Goal: Task Accomplishment & Management: Manage account settings

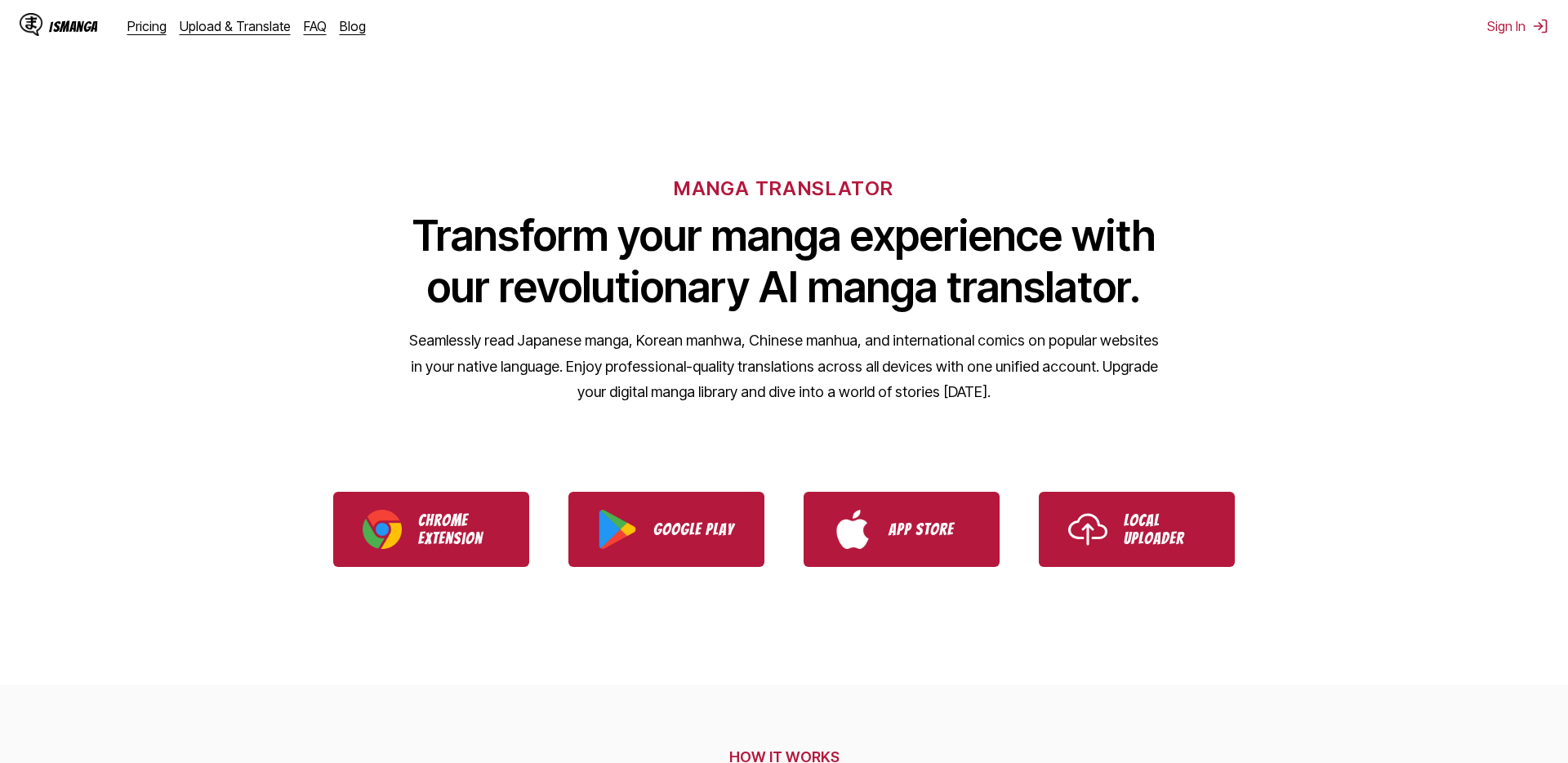
click at [1396, 388] on div "MANGA TRANSLATOR Transform your manga experience with our revolutionary AI mang…" at bounding box center [784, 264] width 1568 height 312
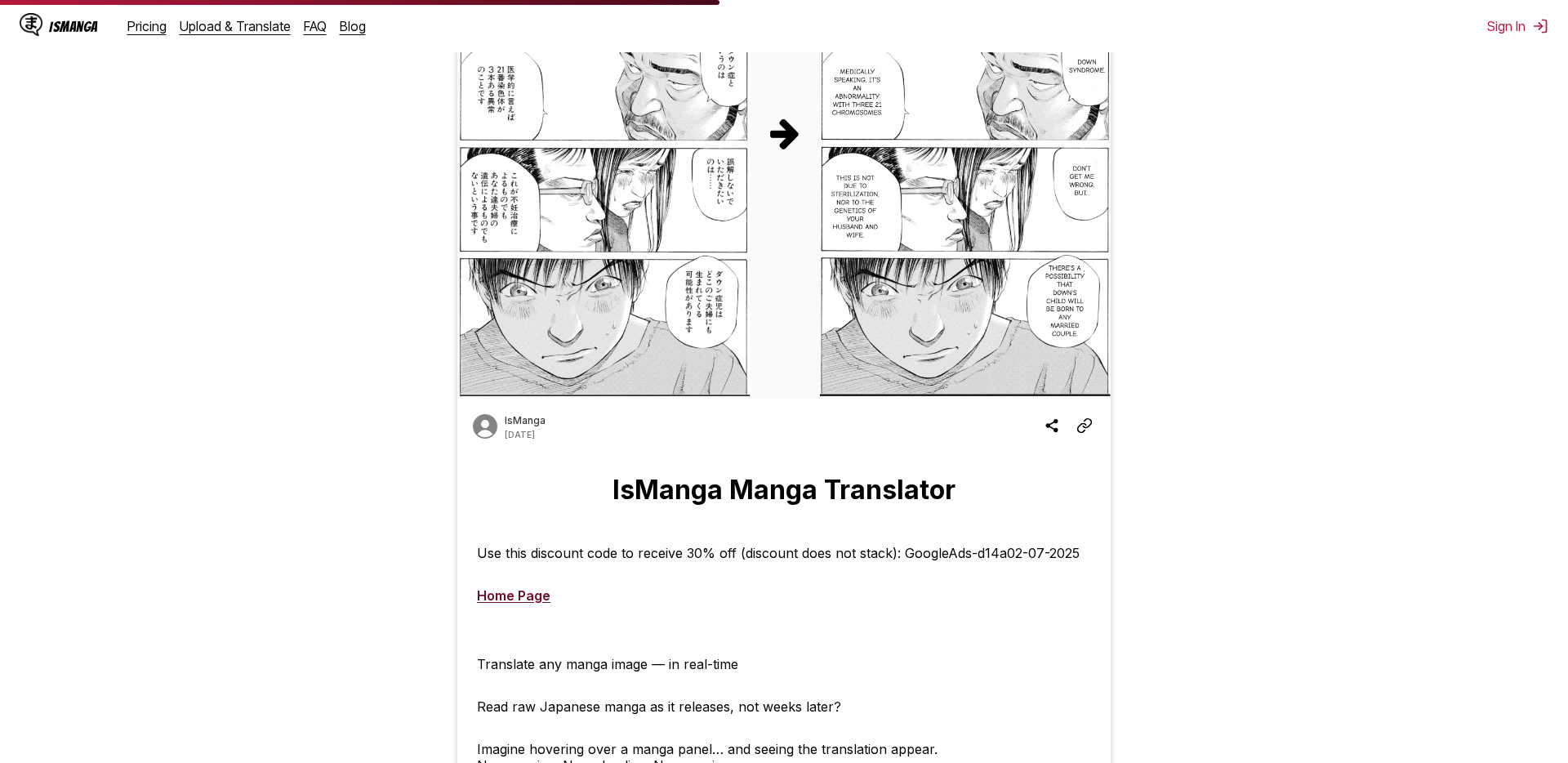
scroll to position [285, 0]
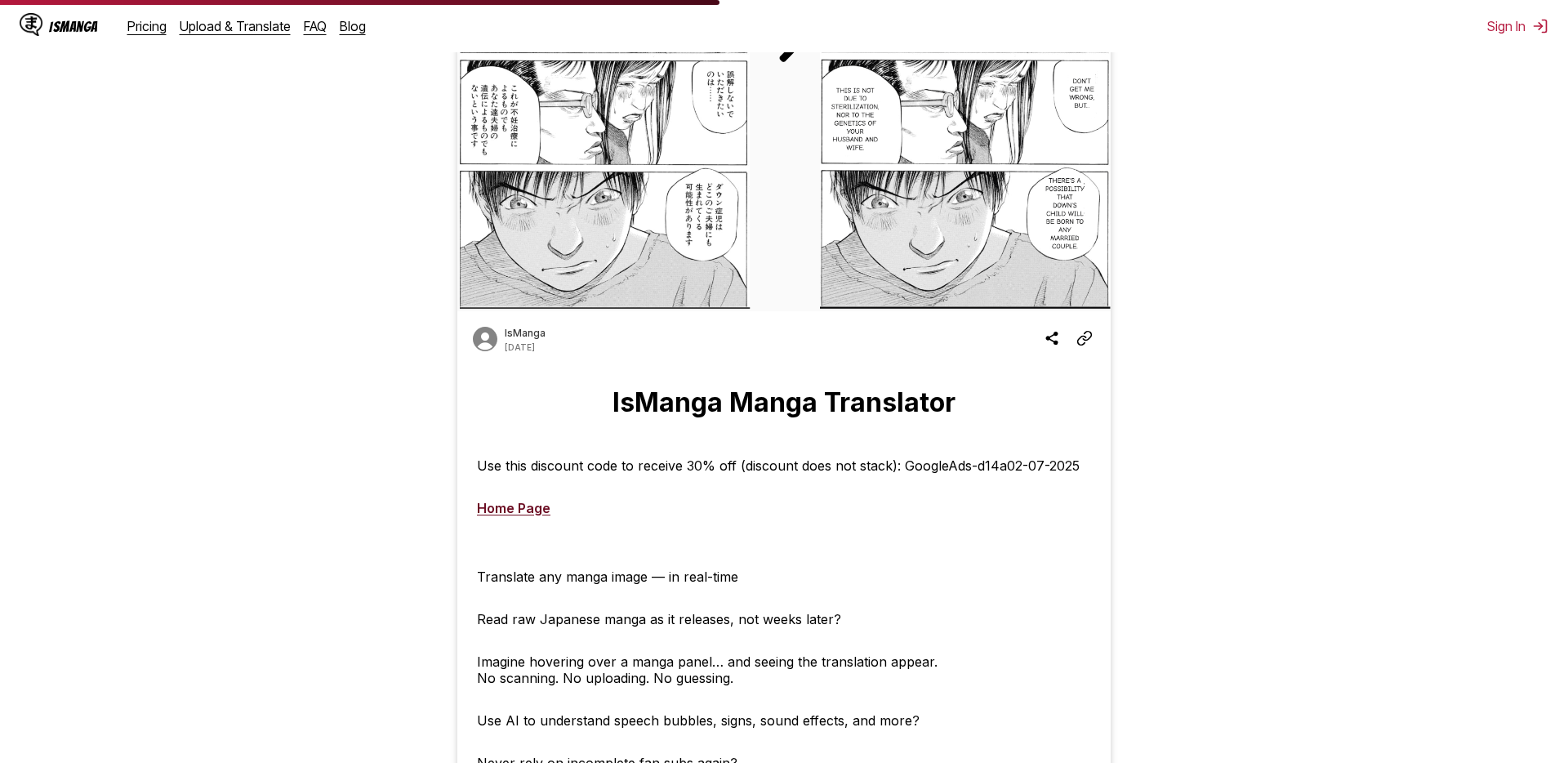
click at [521, 509] on link "Home Page" at bounding box center [513, 509] width 74 height 17
click at [1263, 357] on div at bounding box center [1246, 397] width 245 height 1234
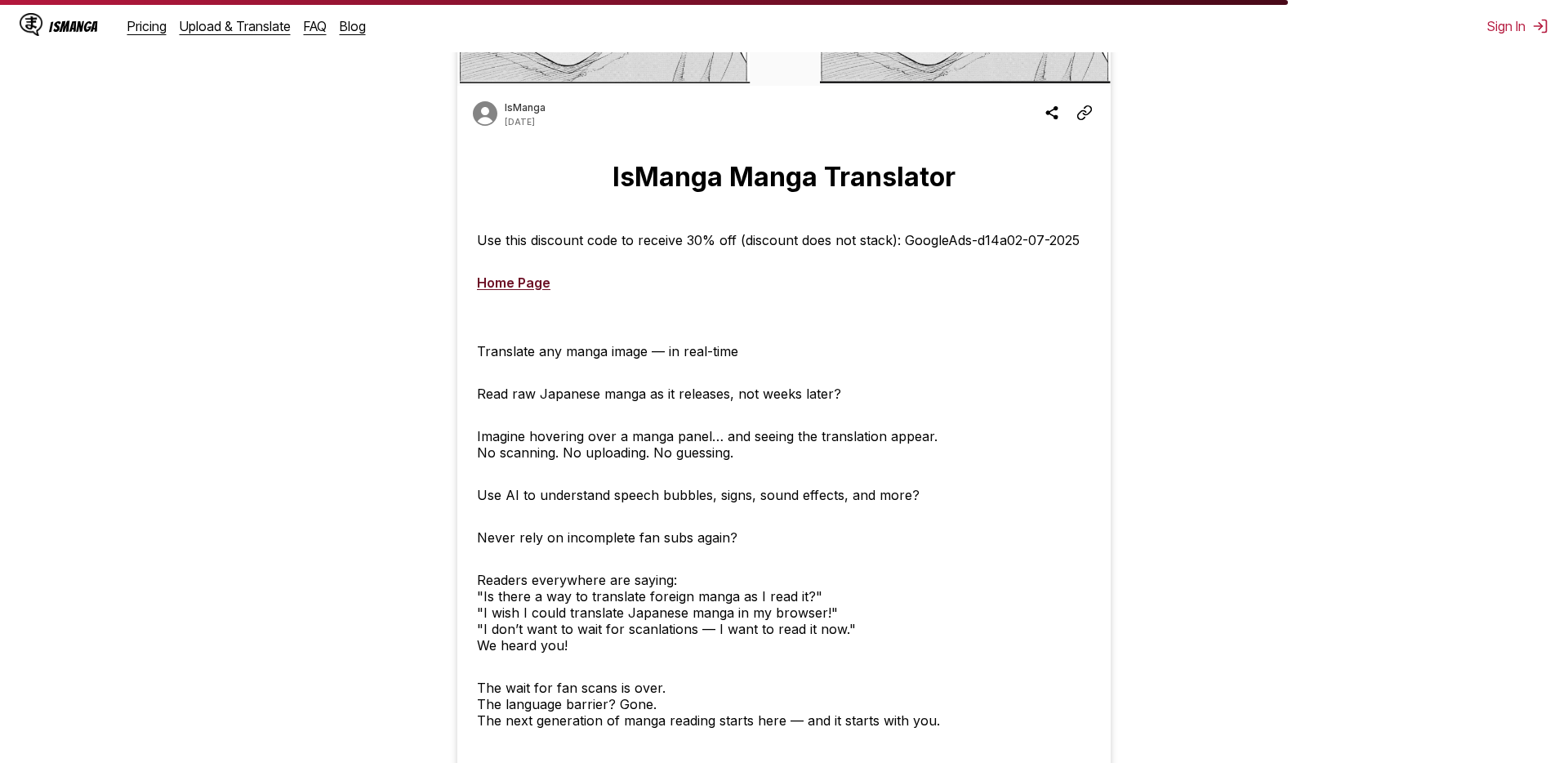
scroll to position [233, 0]
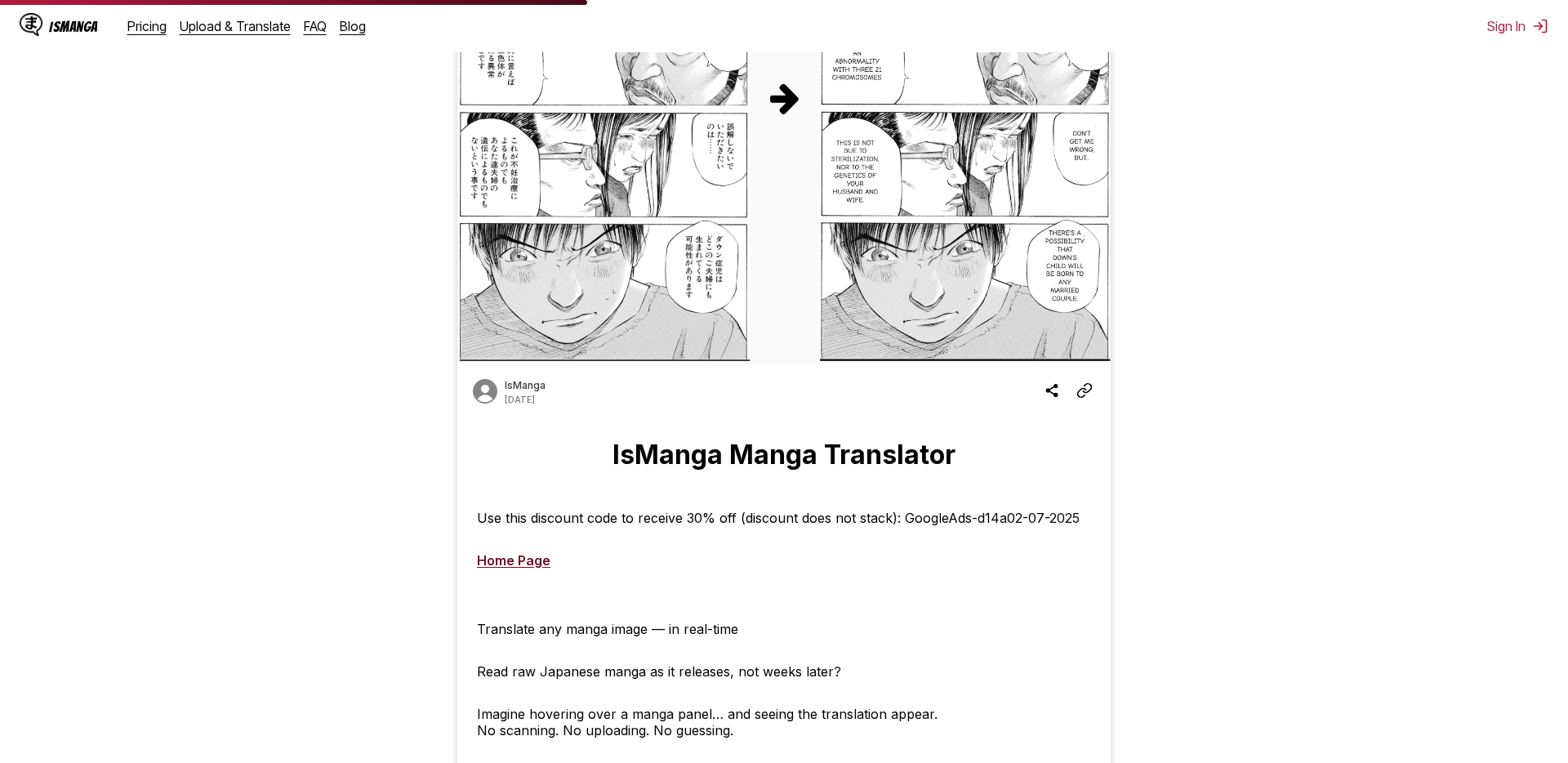
click at [1206, 500] on div at bounding box center [1246, 449] width 245 height 1234
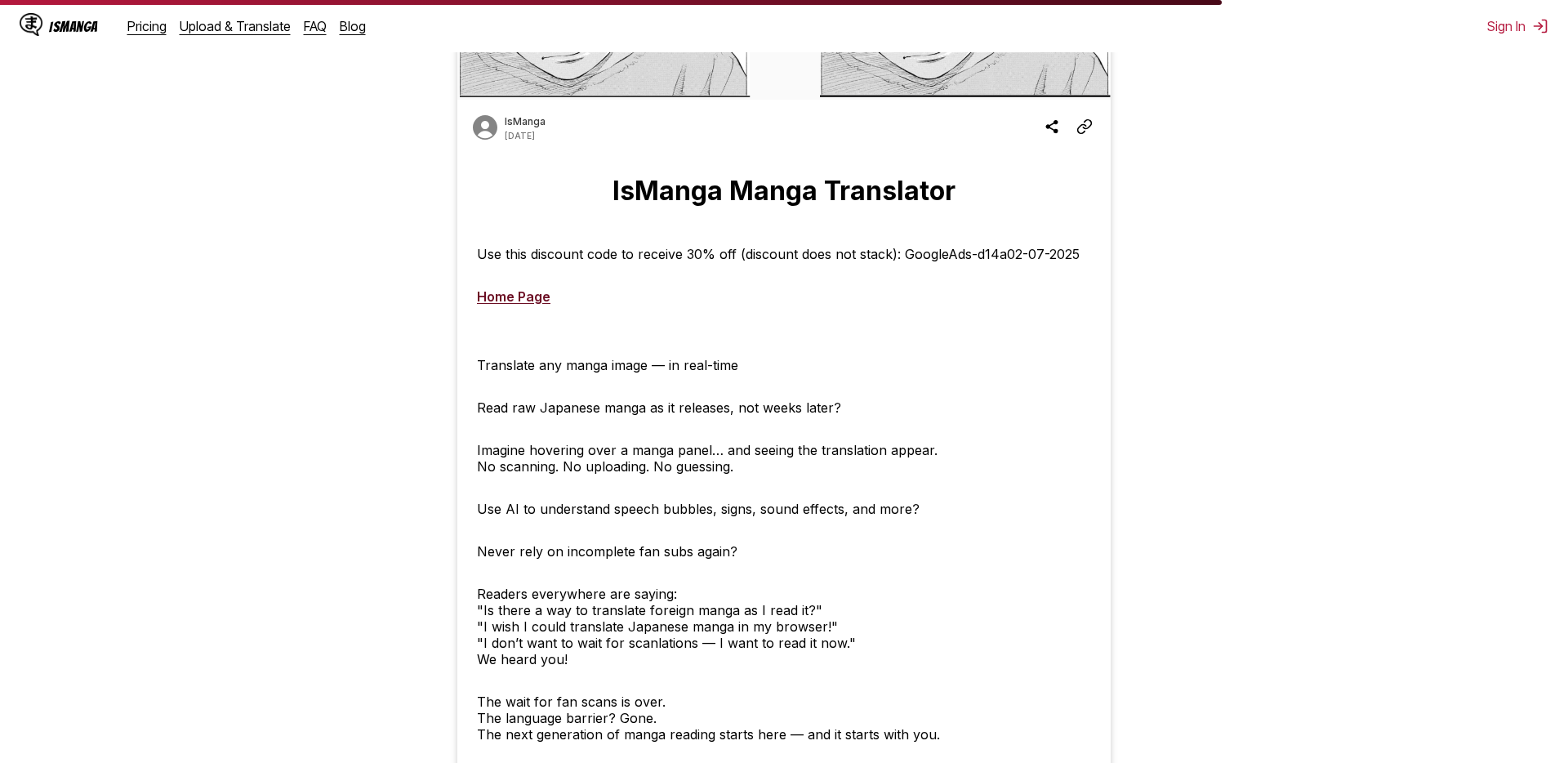
scroll to position [476, 0]
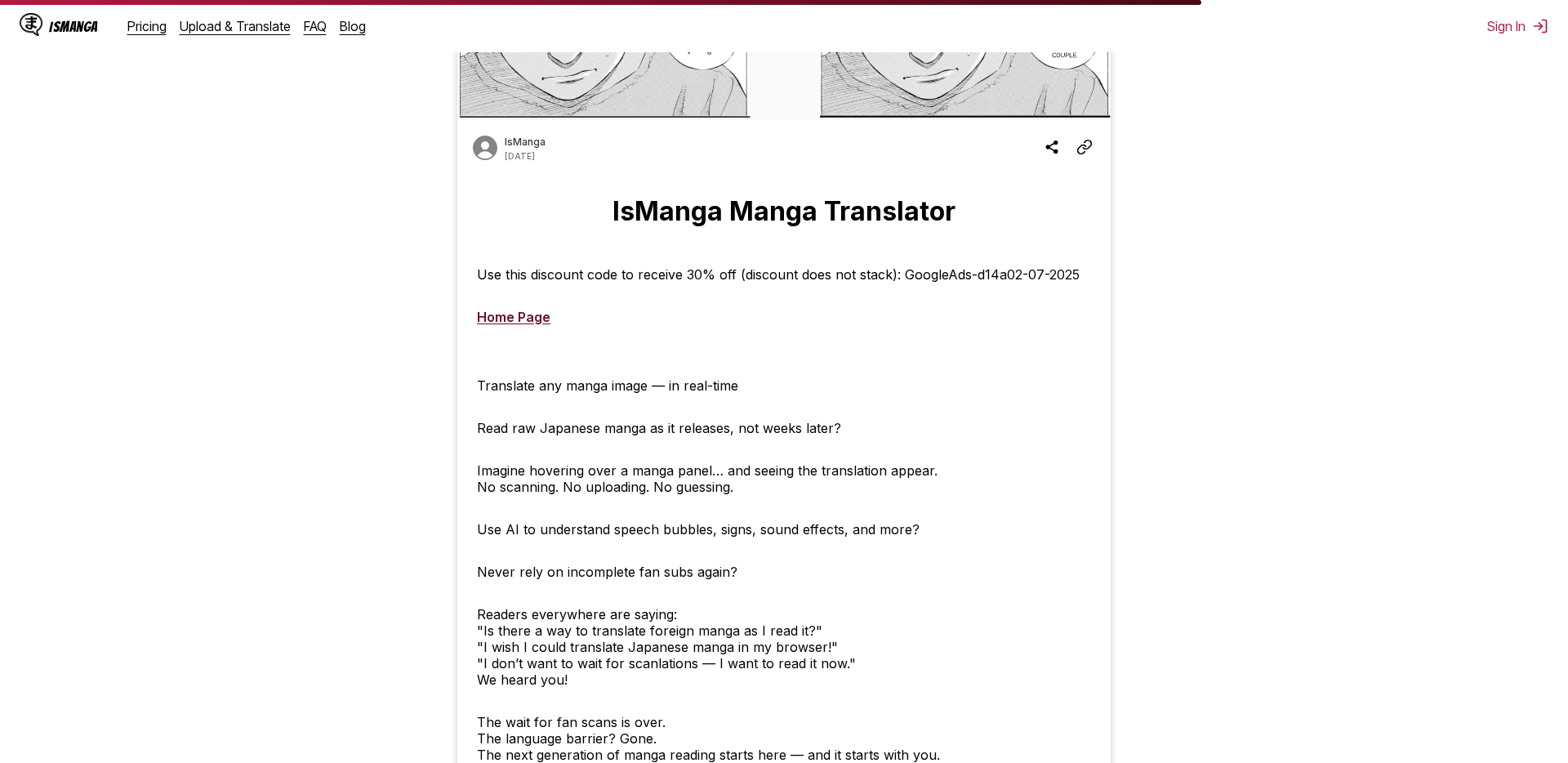
click at [1238, 558] on div at bounding box center [1246, 205] width 245 height 1234
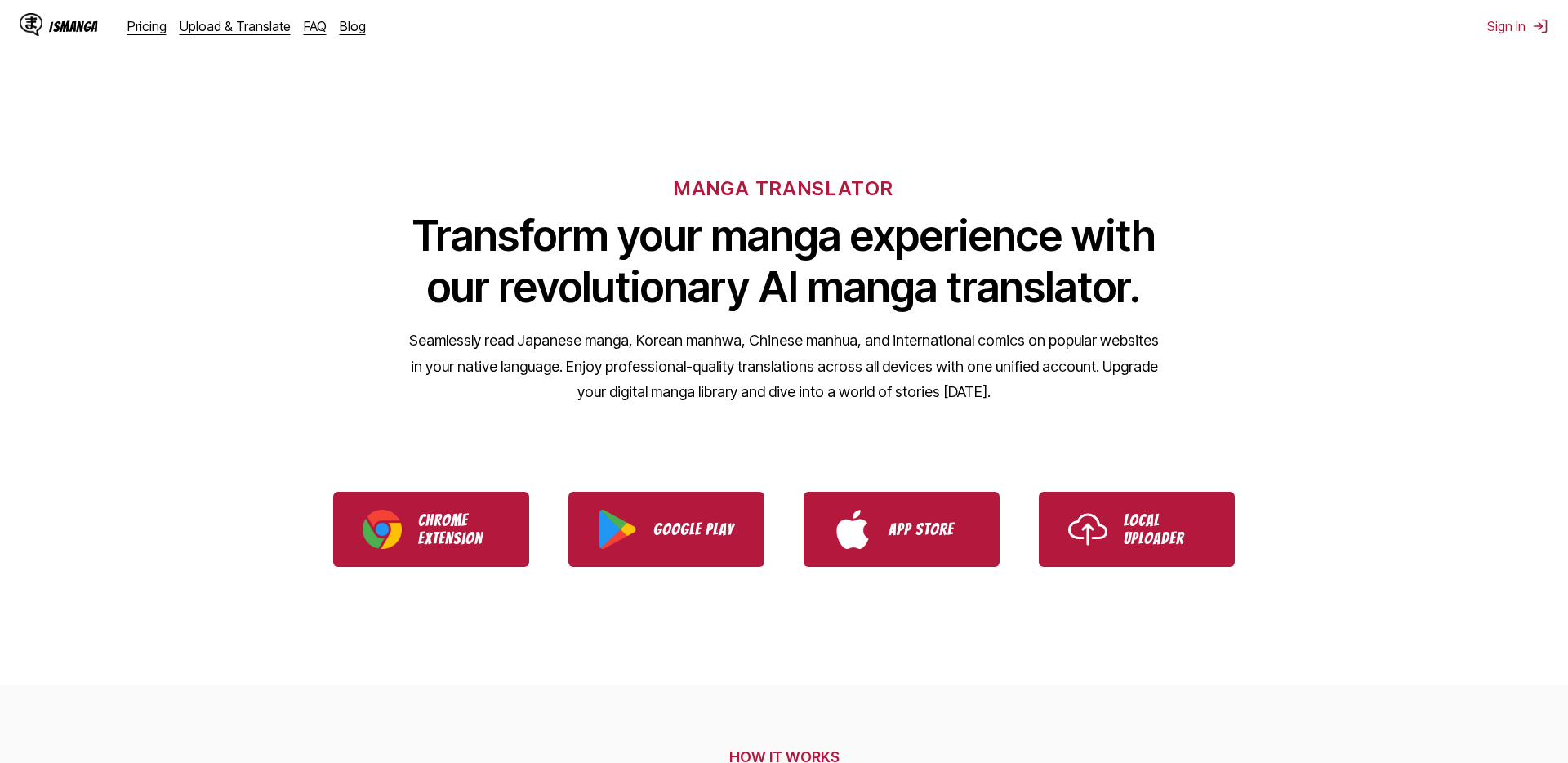
click at [1363, 323] on div "MANGA TRANSLATOR Transform your manga experience with our revolutionary AI mang…" at bounding box center [784, 264] width 1568 height 312
click at [340, 24] on link "Blog" at bounding box center [353, 26] width 26 height 17
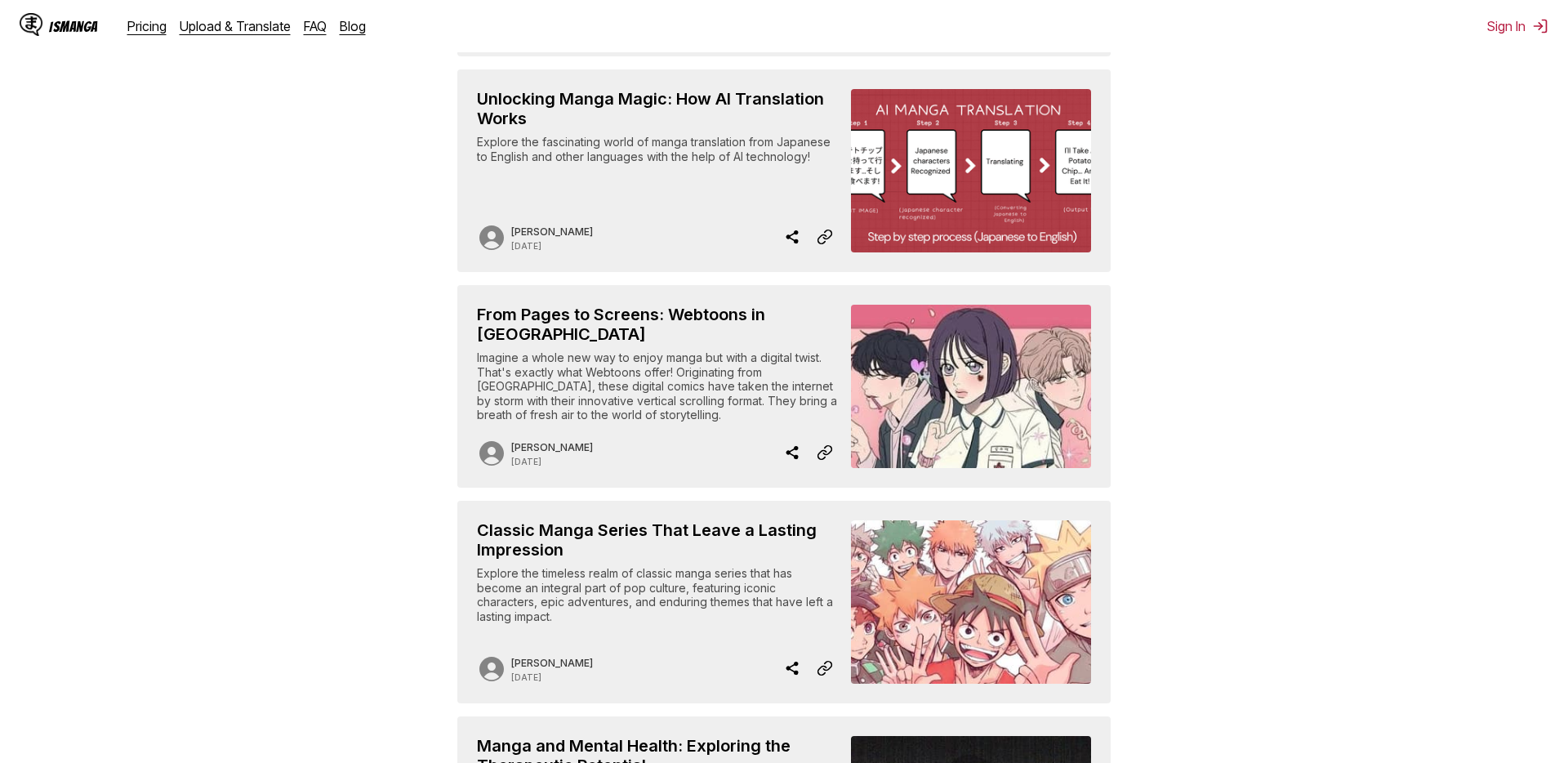
scroll to position [665, 0]
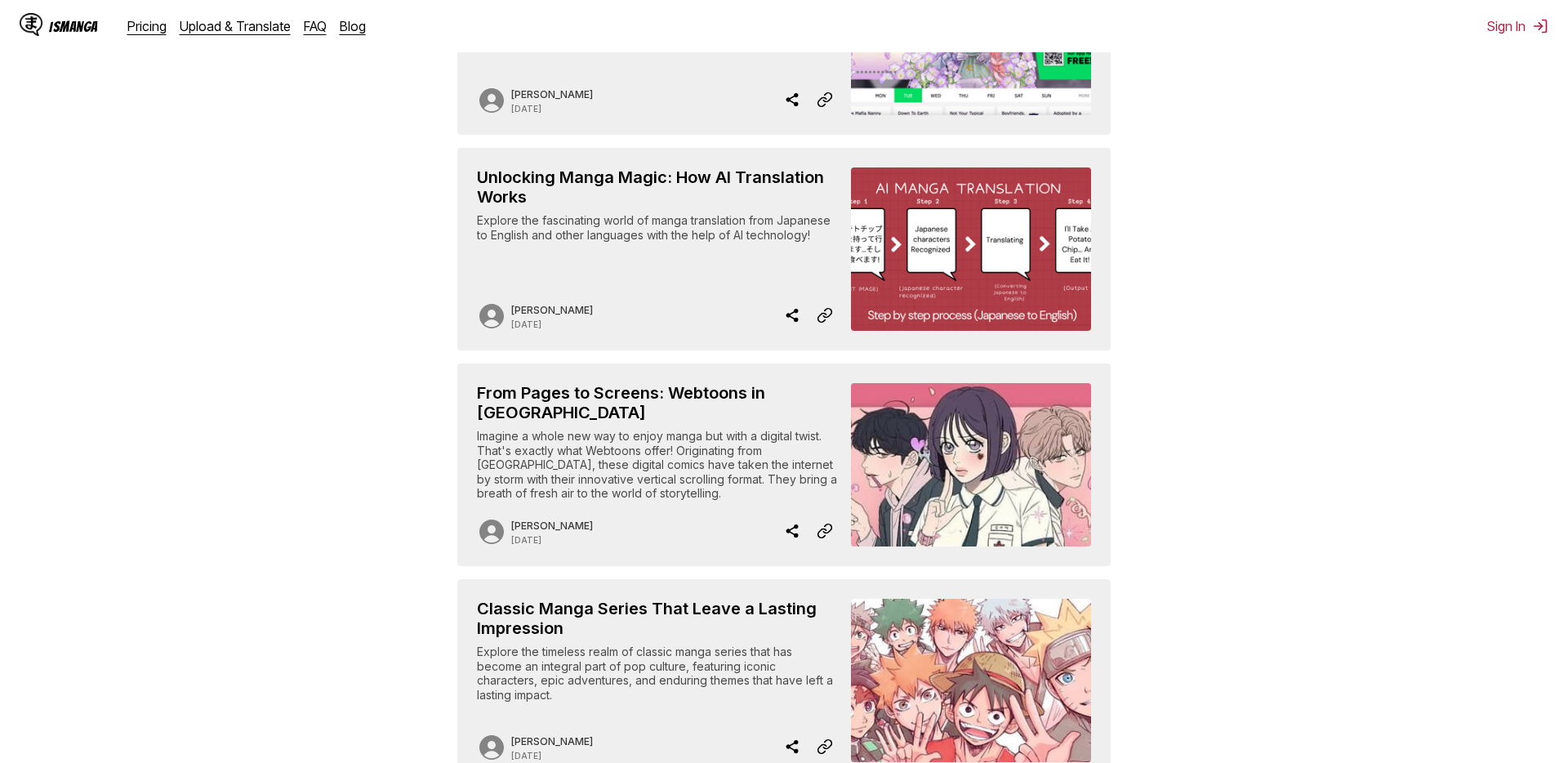
click at [606, 167] on h2 "Unlocking Manga Magic: How AI Translation Works" at bounding box center [657, 187] width 361 height 39
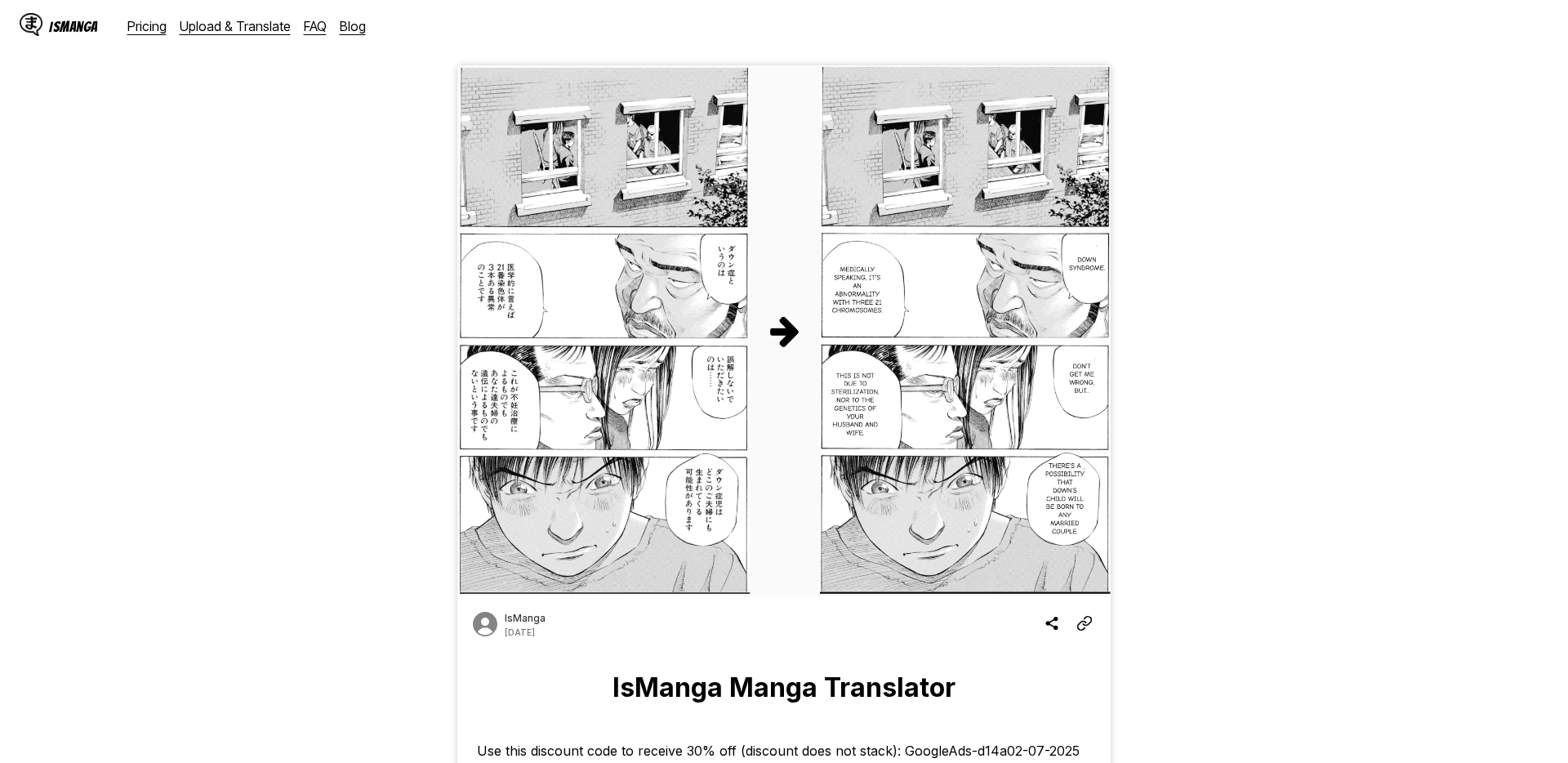
click at [1266, 459] on div at bounding box center [1246, 653] width 245 height 1175
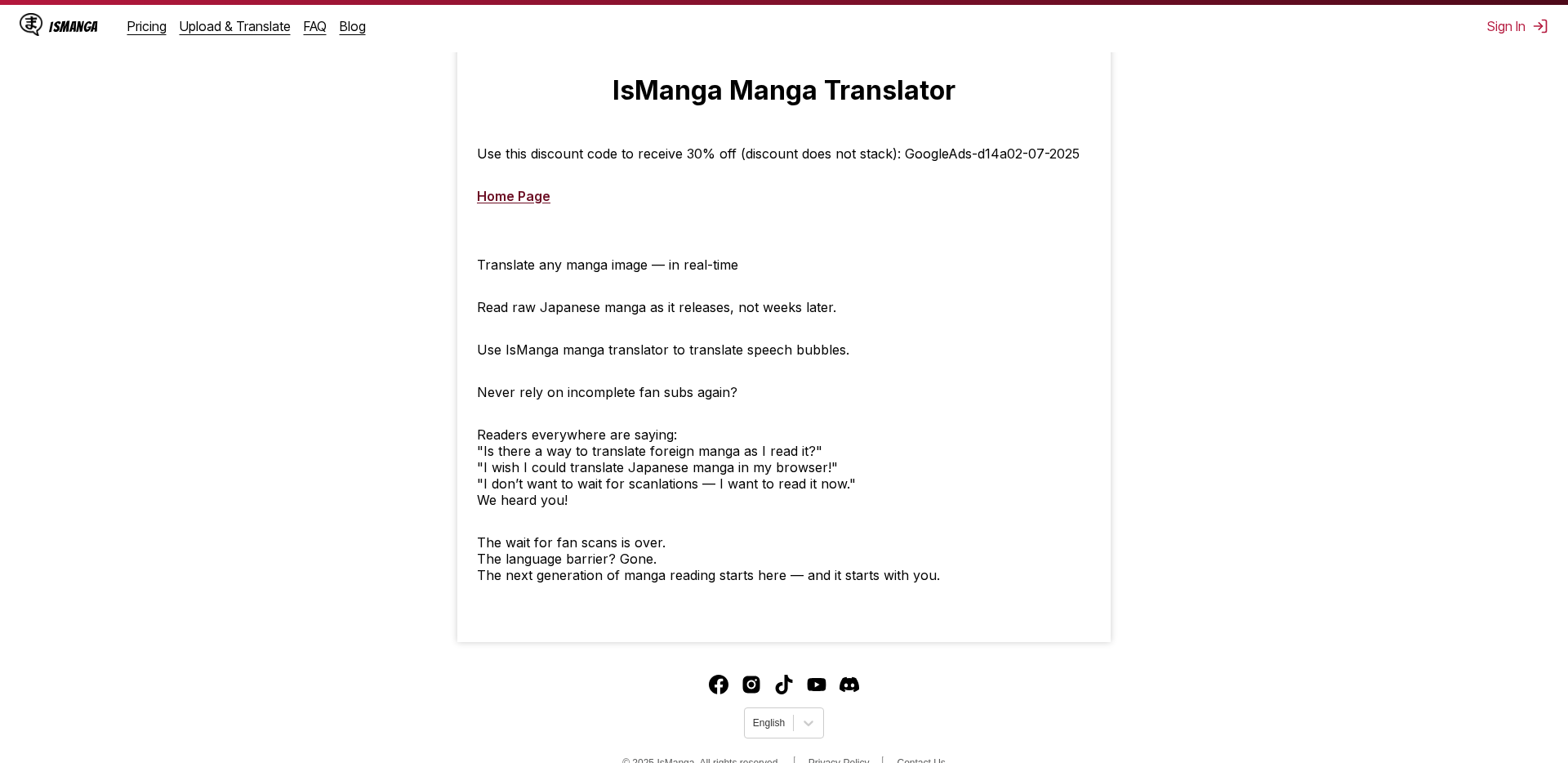
scroll to position [579, 0]
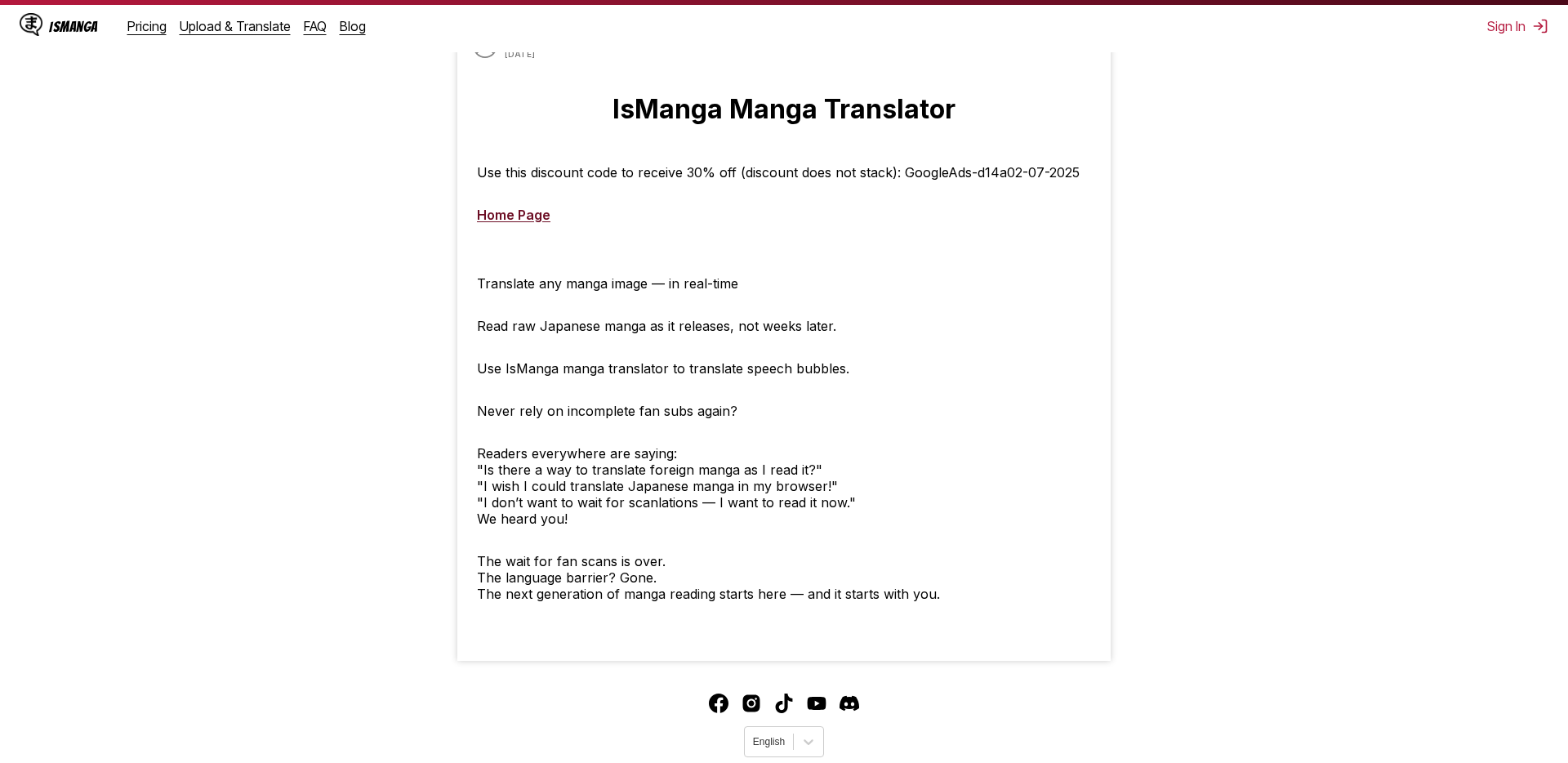
click at [813, 699] on img "Youtube" at bounding box center [817, 703] width 20 height 20
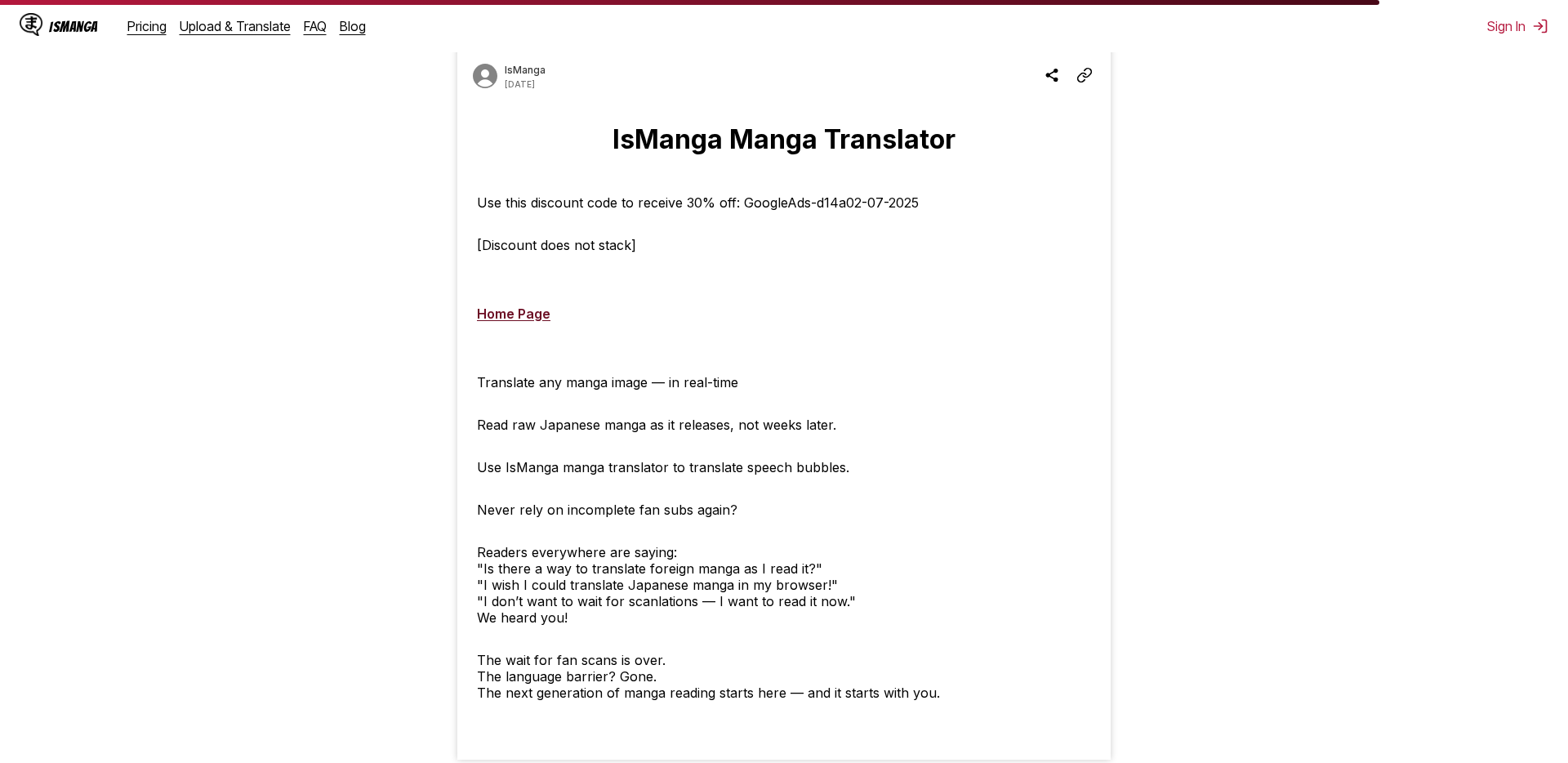
scroll to position [547, 0]
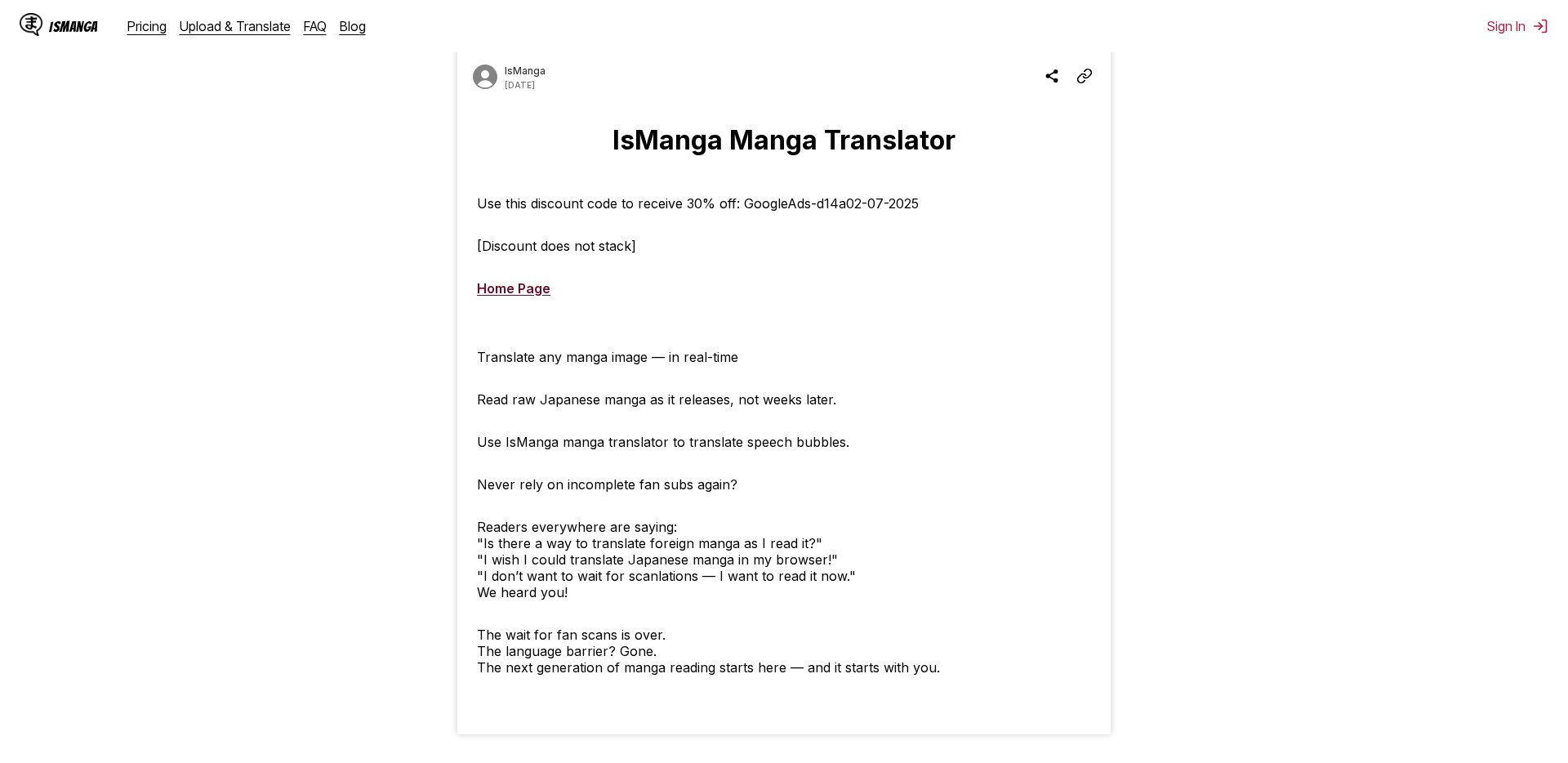
scroll to position [547, 0]
click at [1227, 469] on div at bounding box center [1246, 126] width 245 height 1217
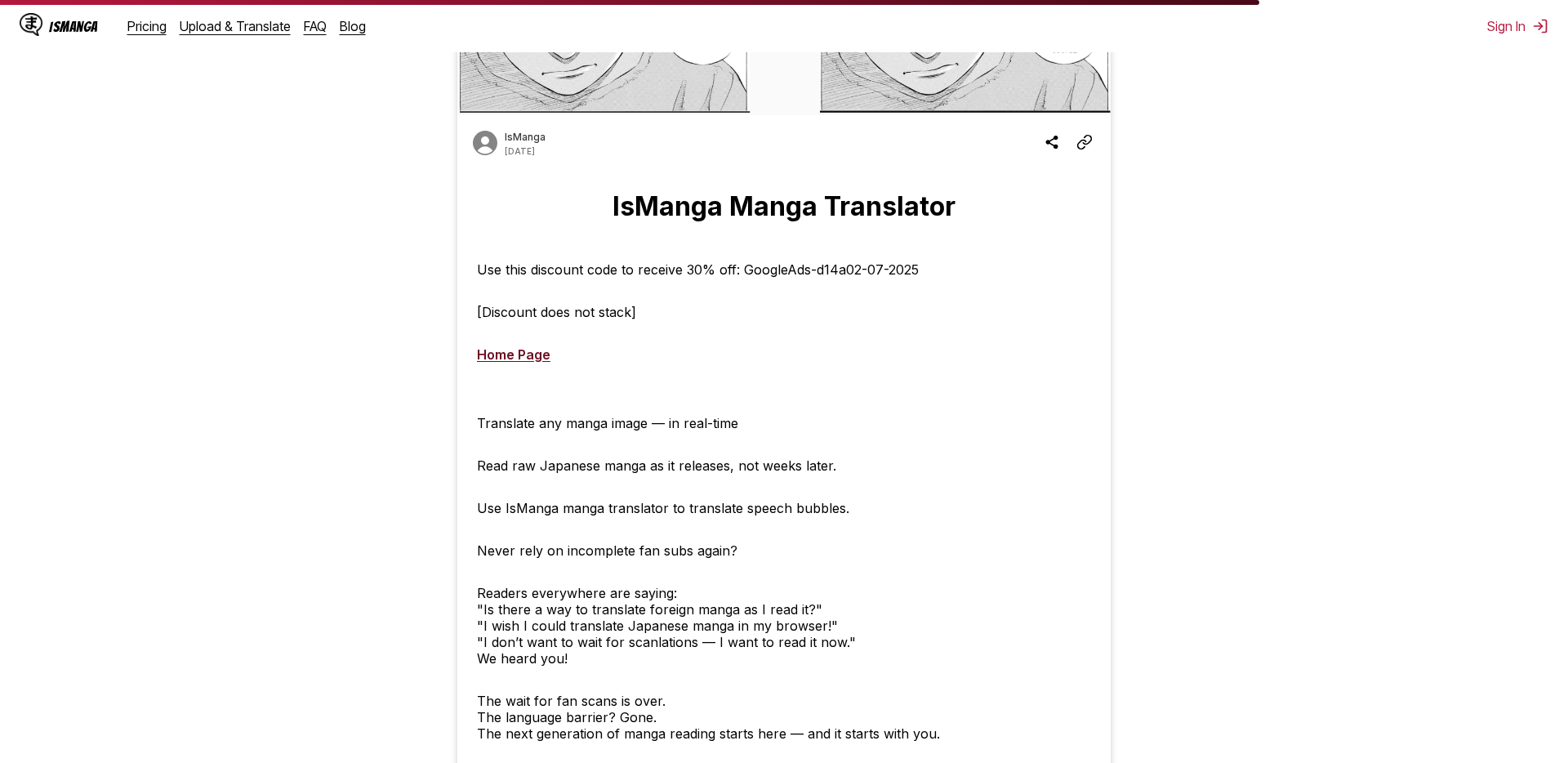
scroll to position [481, 0]
click at [900, 533] on div "Use this discount code to receive 30% off: GoogleAds-d14a02-07-2025 [Discount d…" at bounding box center [784, 529] width 653 height 546
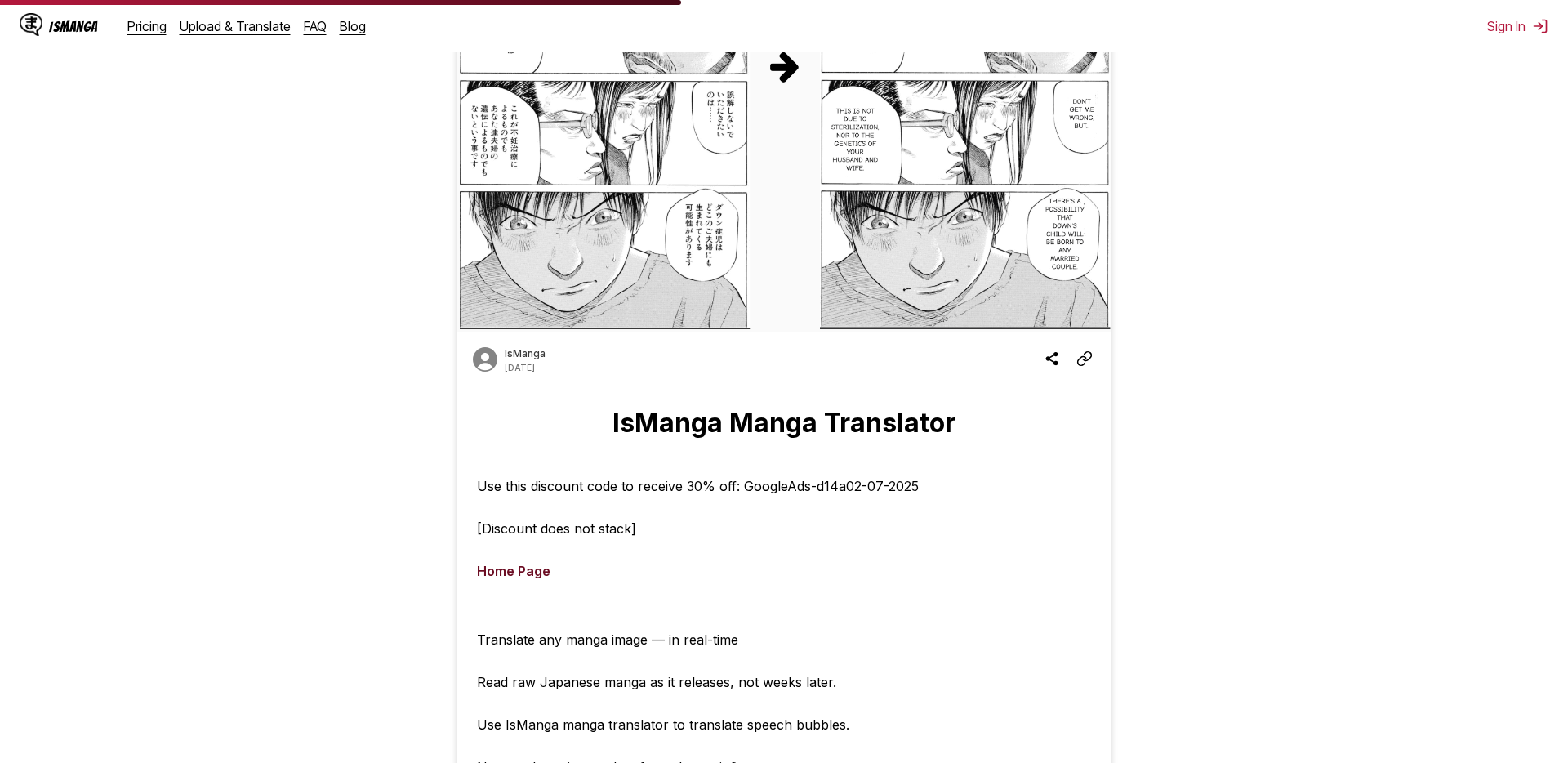
scroll to position [263, 0]
click at [766, 481] on p "Use this discount code to receive 30% off: GoogleAds-d14a02-07-2025" at bounding box center [697, 488] width 441 height 17
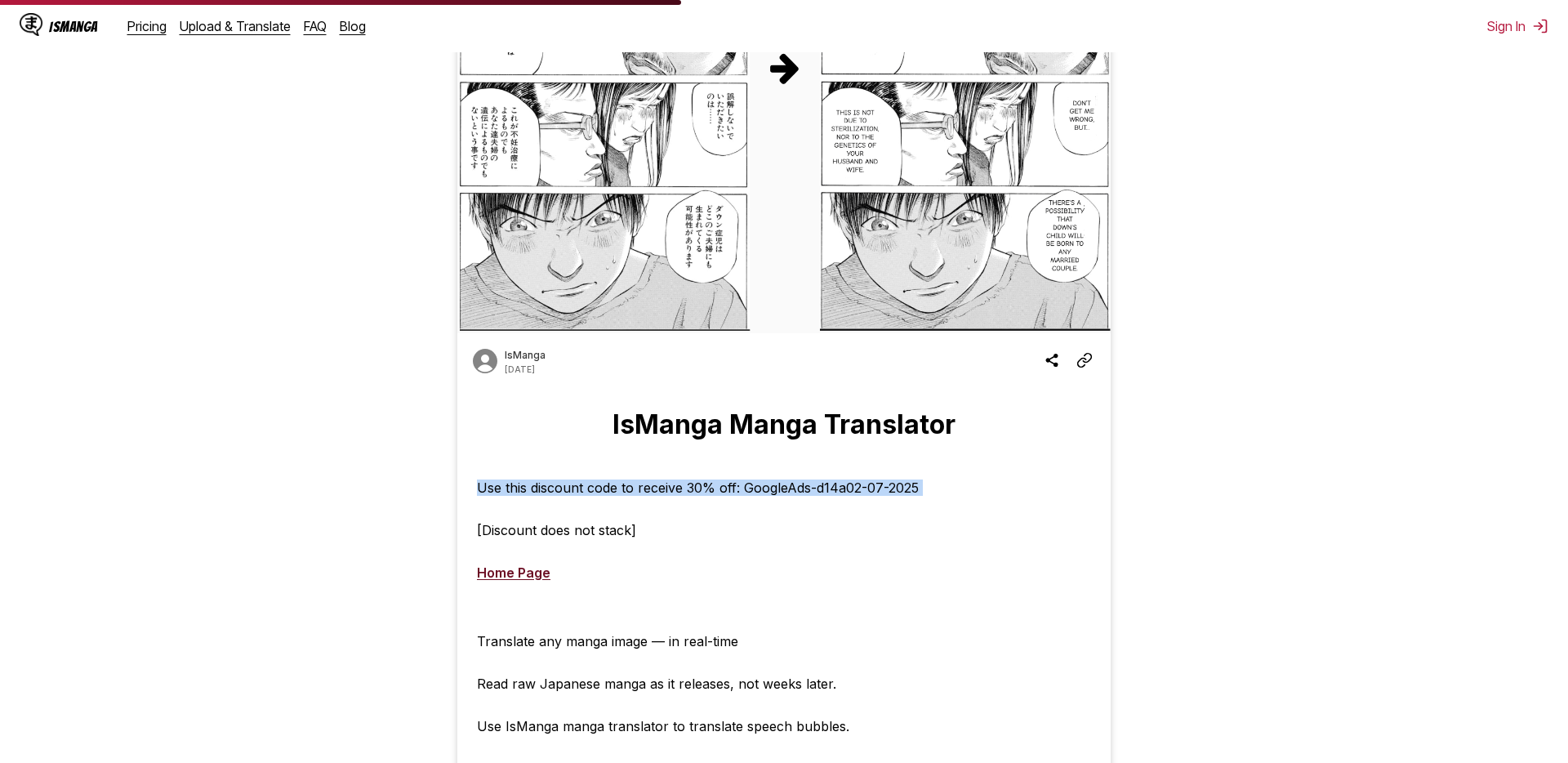
click at [842, 494] on p "Use this discount code to receive 30% off: GoogleAds-d14a02-07-2025" at bounding box center [697, 488] width 441 height 17
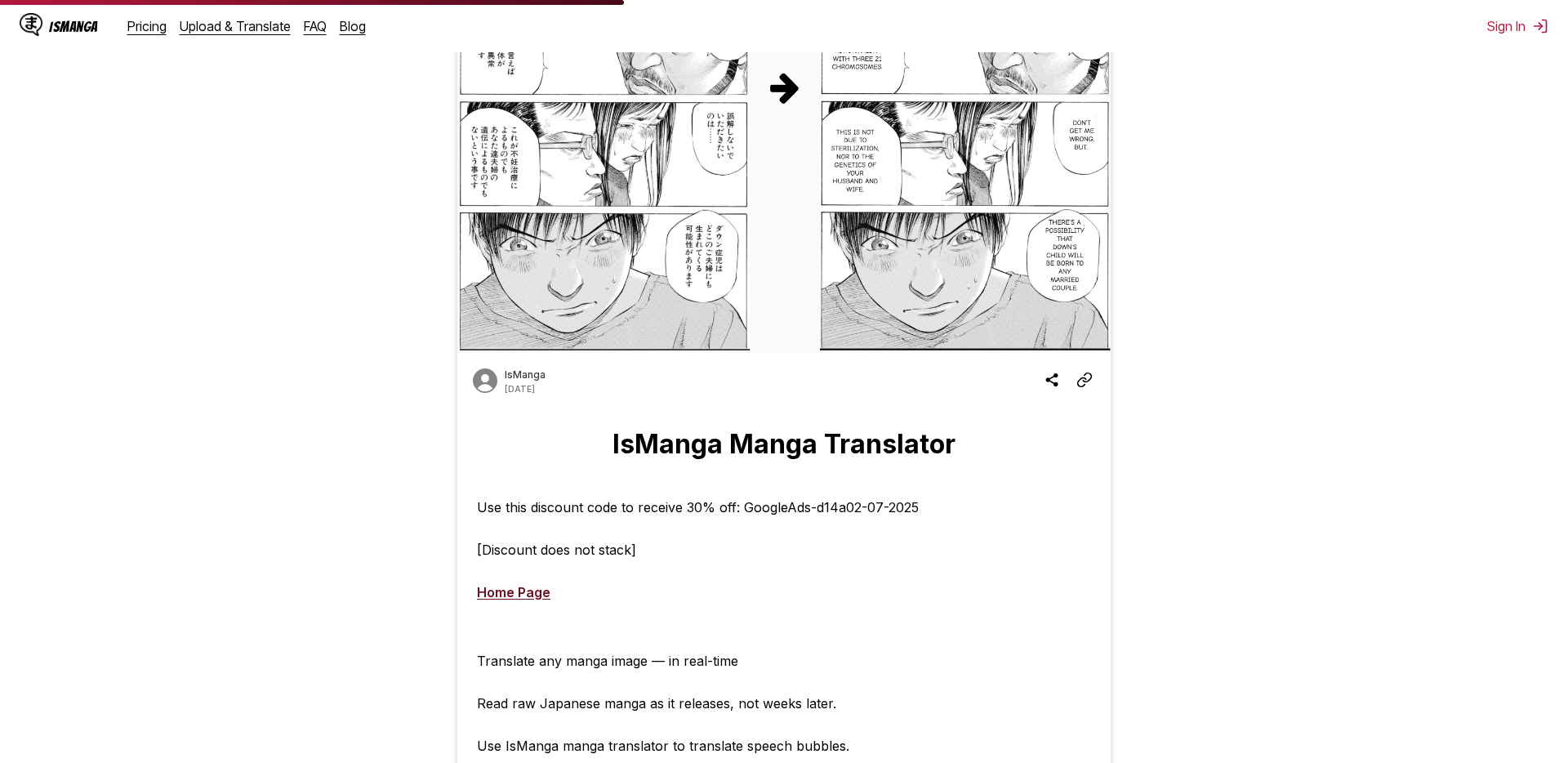
scroll to position [241, 0]
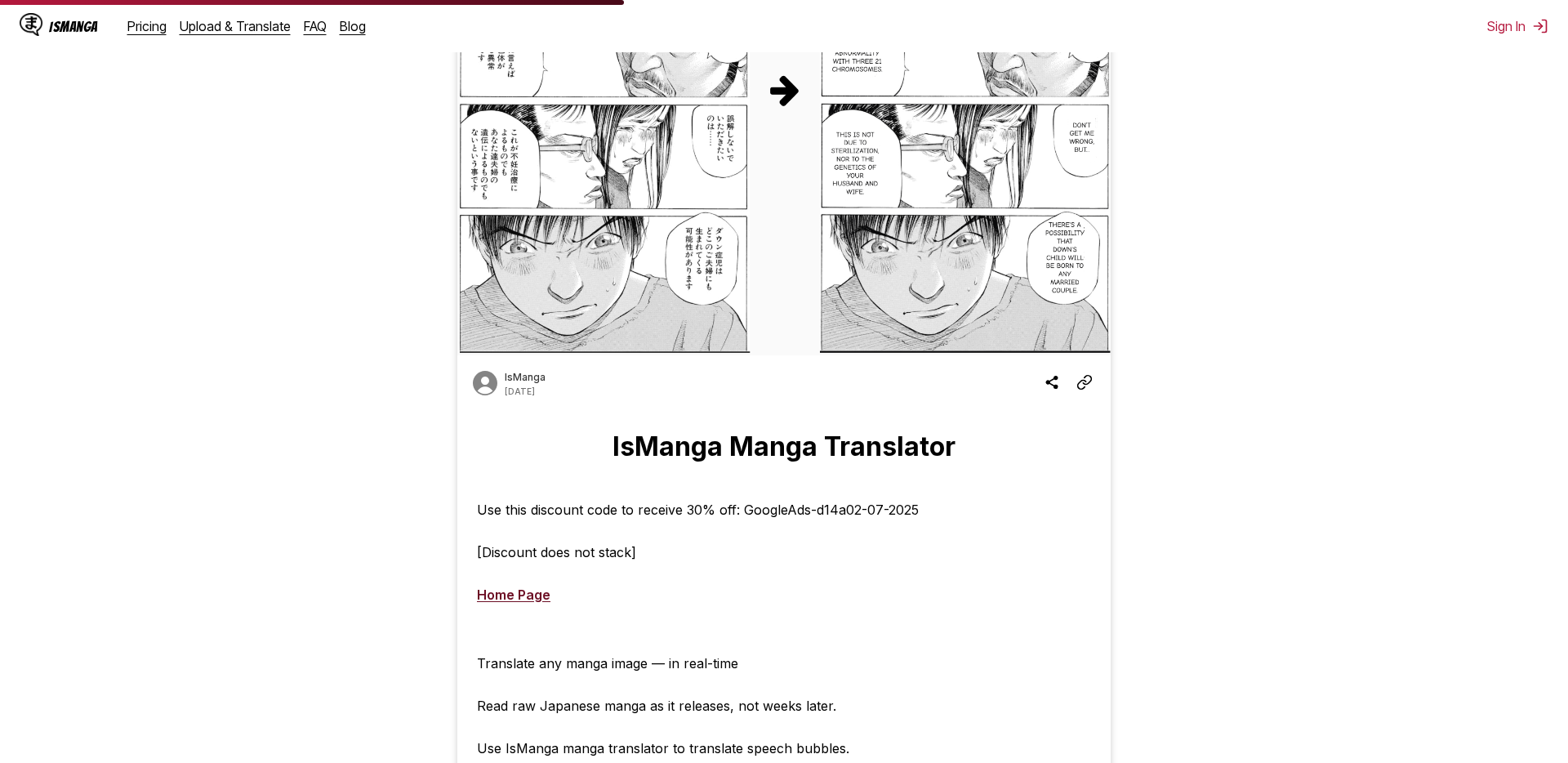
click at [778, 516] on p "Use this discount code to receive 30% off: GoogleAds-d14a02-07-2025" at bounding box center [697, 510] width 441 height 17
click at [829, 520] on div "Use this discount code to receive 30% off: GoogleAds-d14a02-07-2025 [Discount d…" at bounding box center [784, 768] width 653 height 546
click at [825, 516] on p "Use this discount code to receive 30% off: GoogleAds-d14a02-07-2025" at bounding box center [697, 510] width 441 height 17
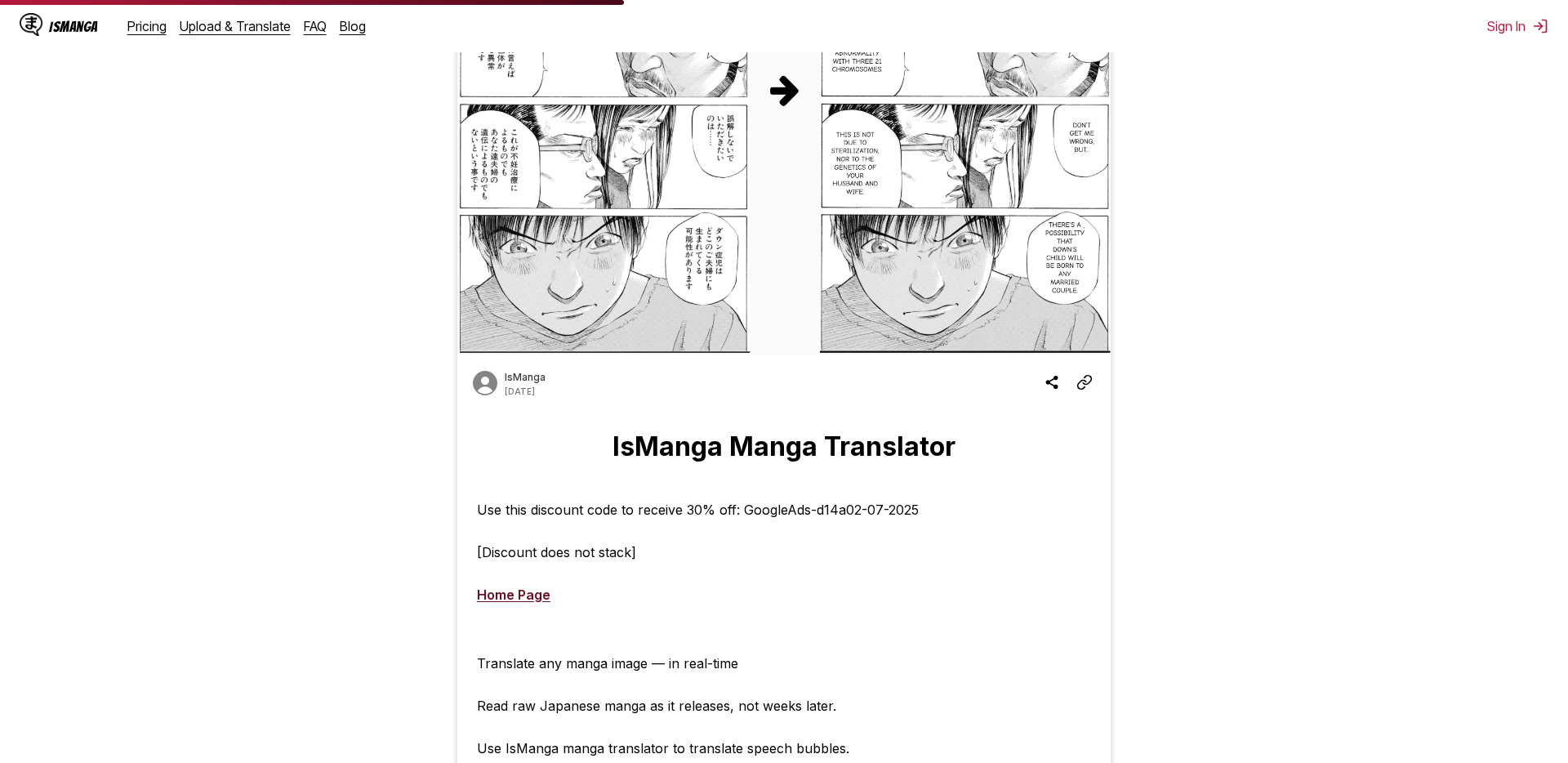
click at [825, 516] on p "Use this discount code to receive 30% off: GoogleAds-d14a02-07-2025" at bounding box center [697, 510] width 441 height 17
click at [886, 559] on div "Use this discount code to receive 30% off: GoogleAds-d14a02-07-2025 [Discount d…" at bounding box center [784, 768] width 653 height 546
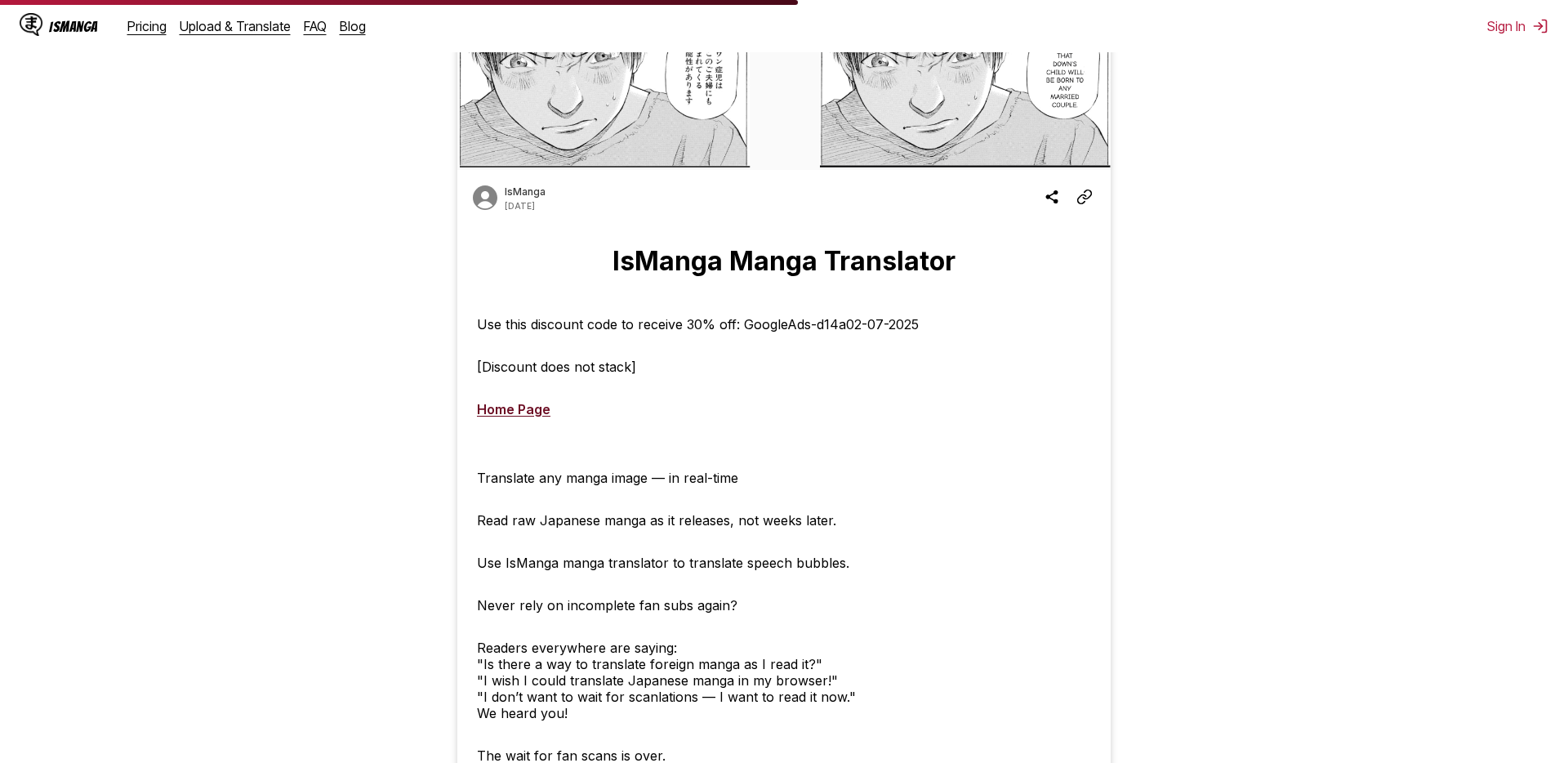
scroll to position [308, 0]
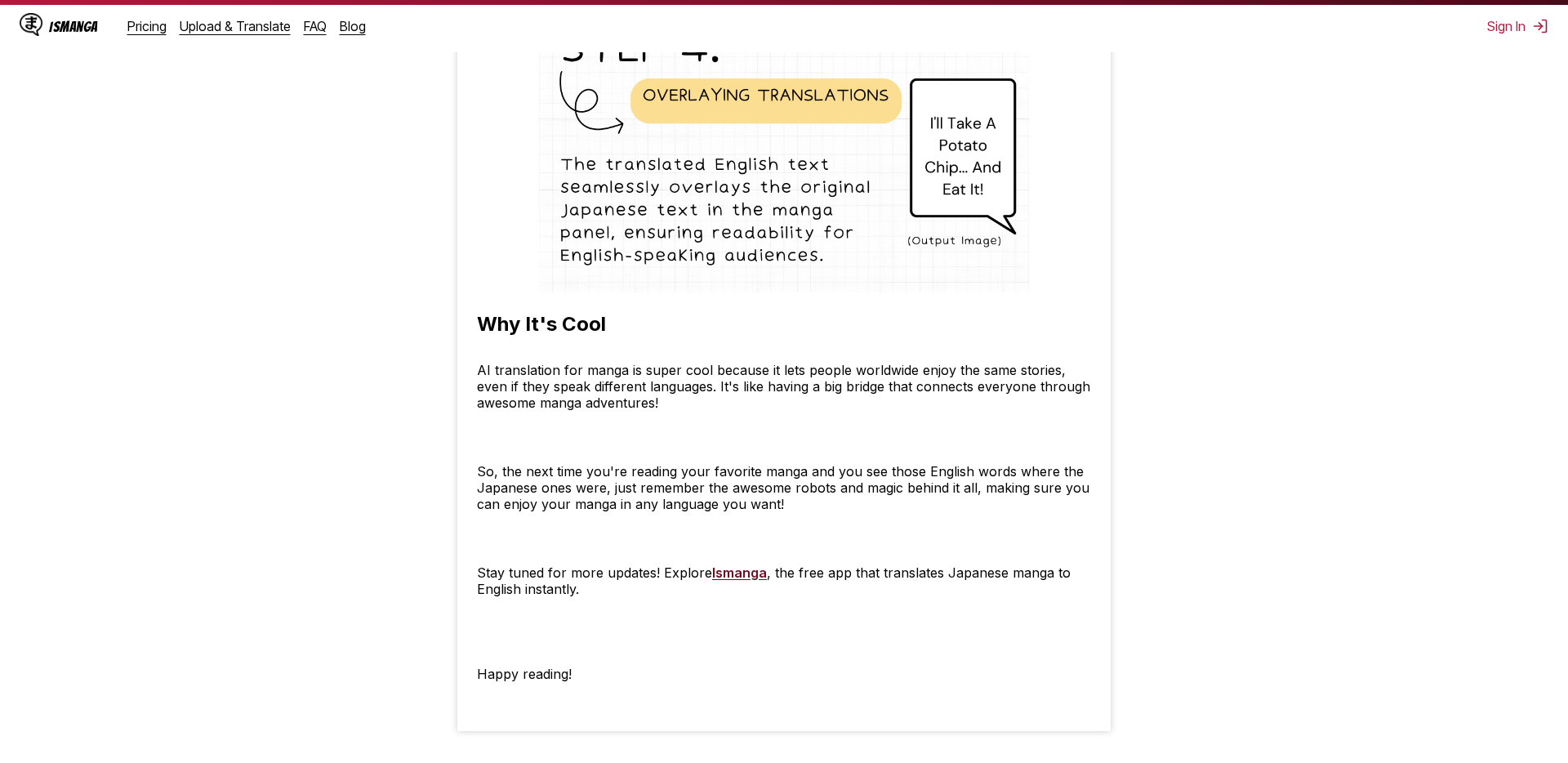
scroll to position [2515, 0]
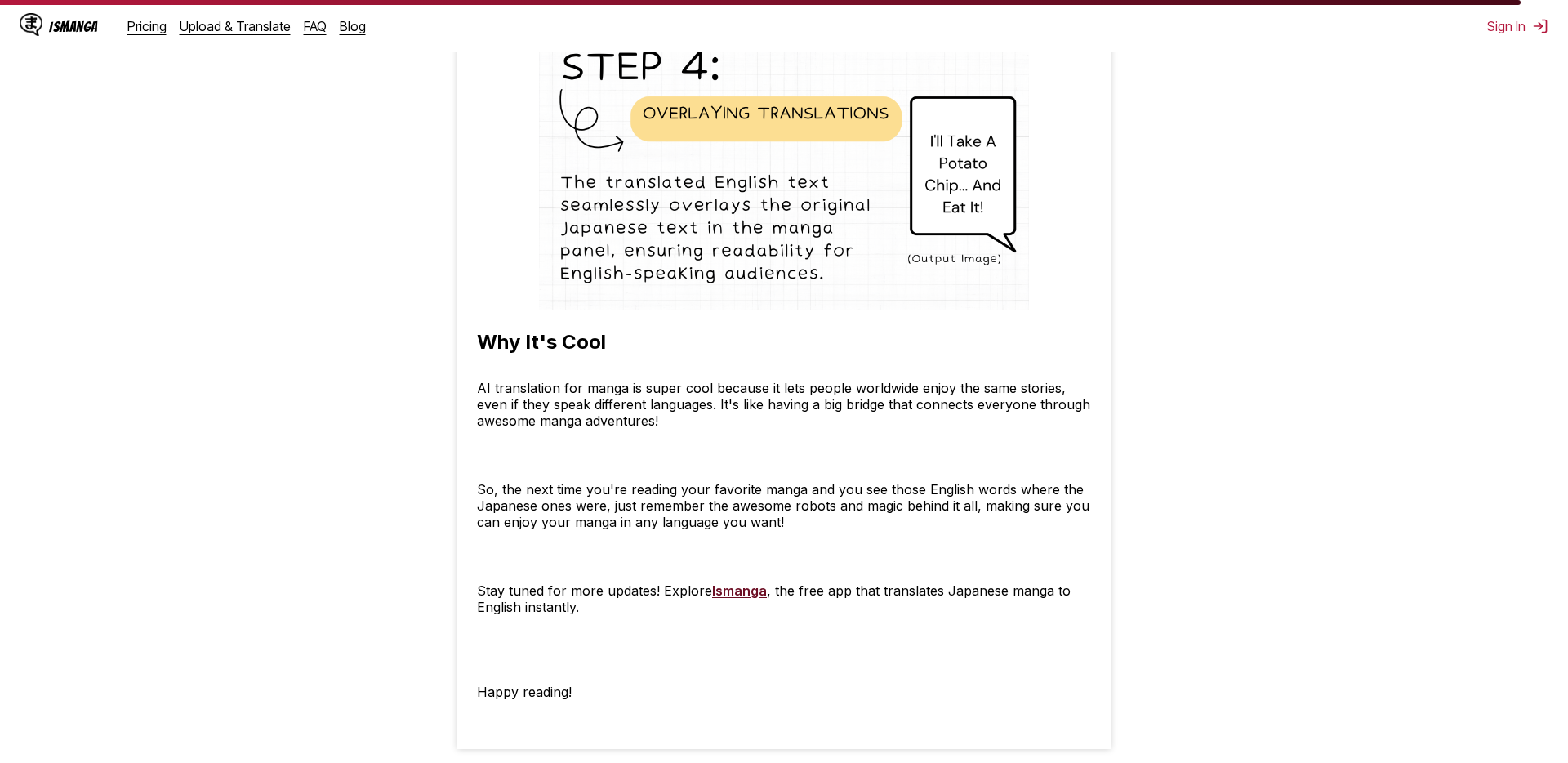
click at [838, 494] on p "So, the next time you're reading your favorite manga and you see those English …" at bounding box center [784, 505] width 614 height 49
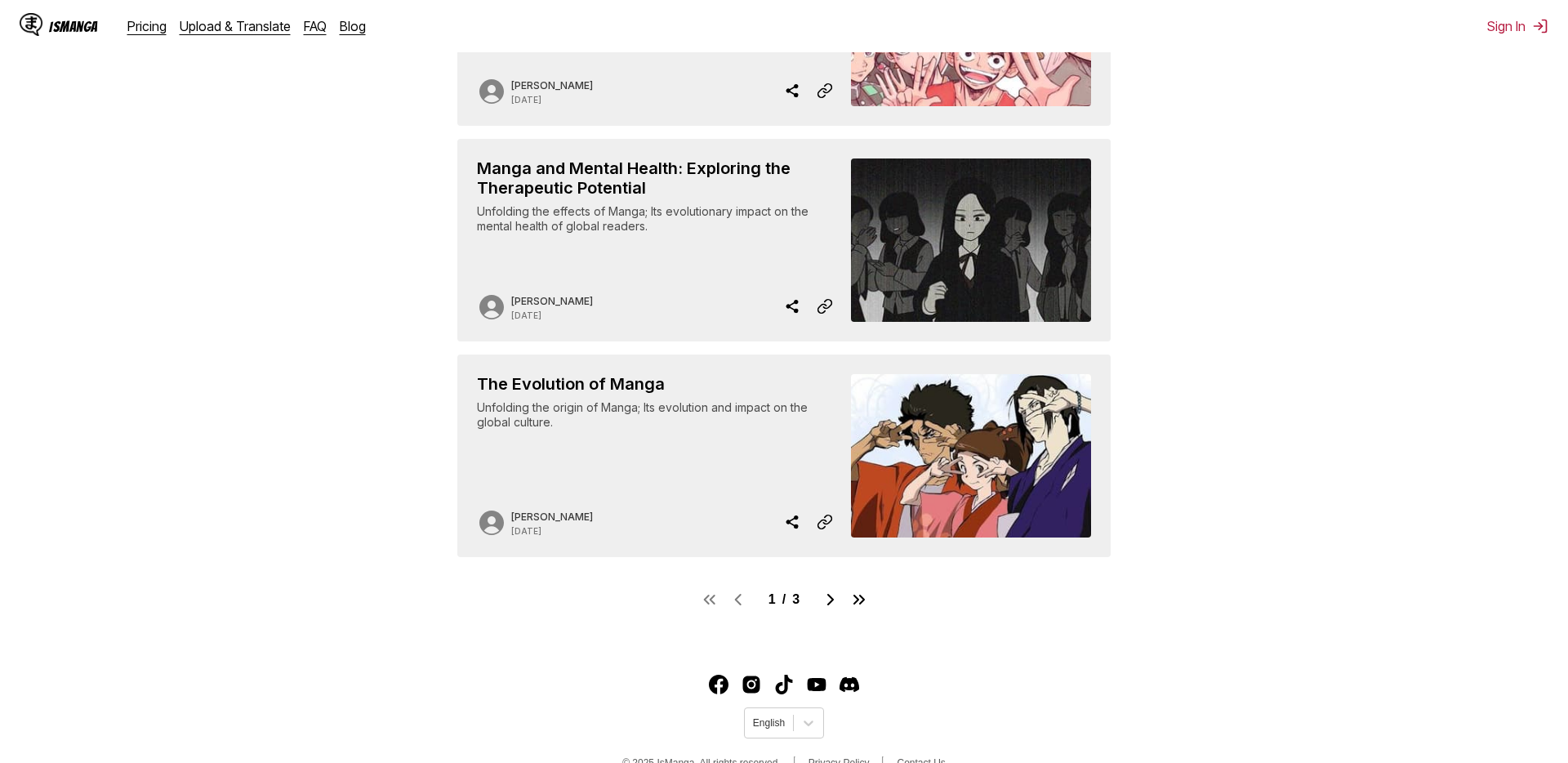
scroll to position [1352, 0]
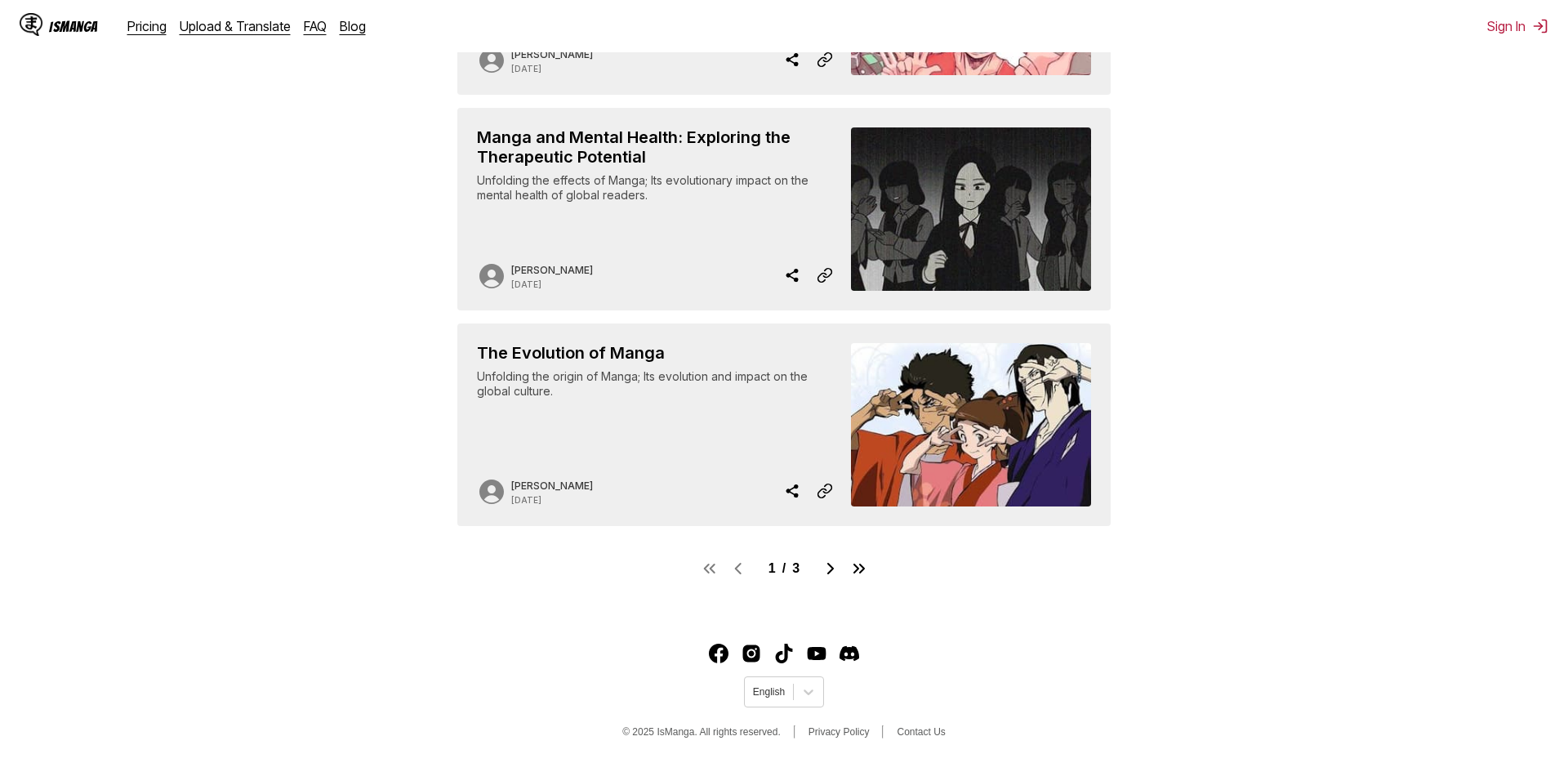
click at [841, 572] on img "Go to next page" at bounding box center [831, 569] width 20 height 20
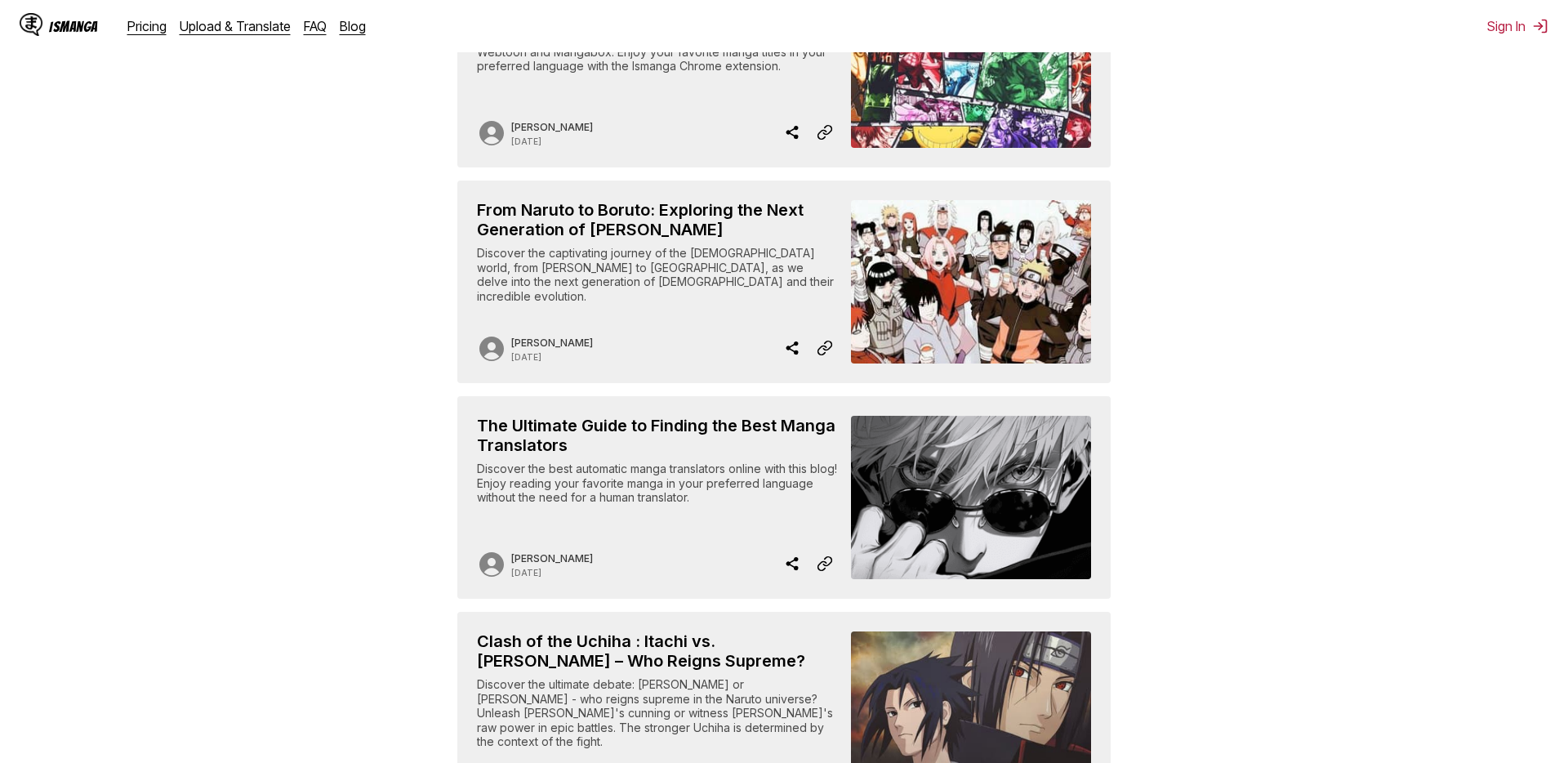
scroll to position [733, 0]
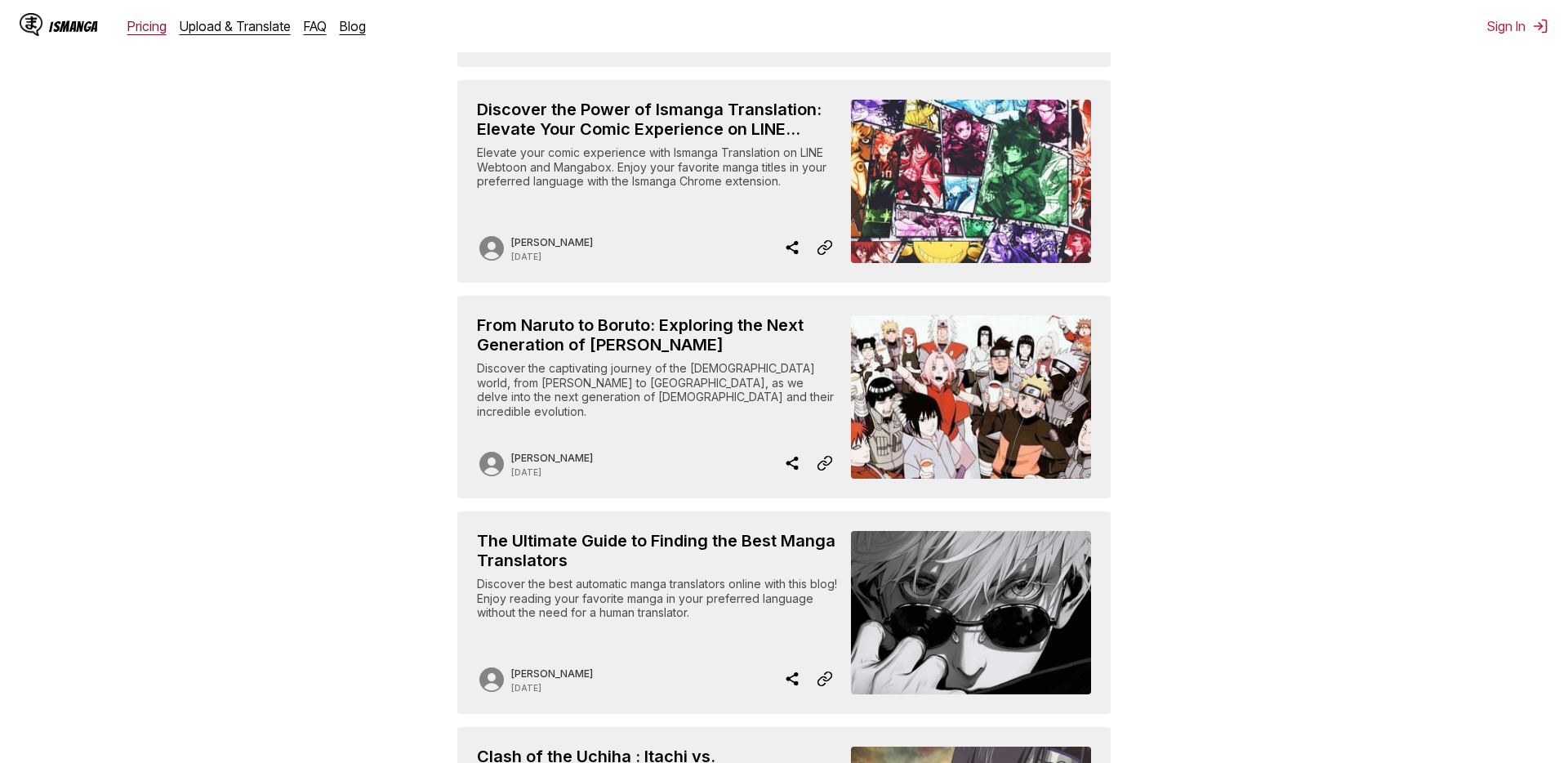
click at [146, 26] on link "Pricing" at bounding box center [147, 26] width 39 height 17
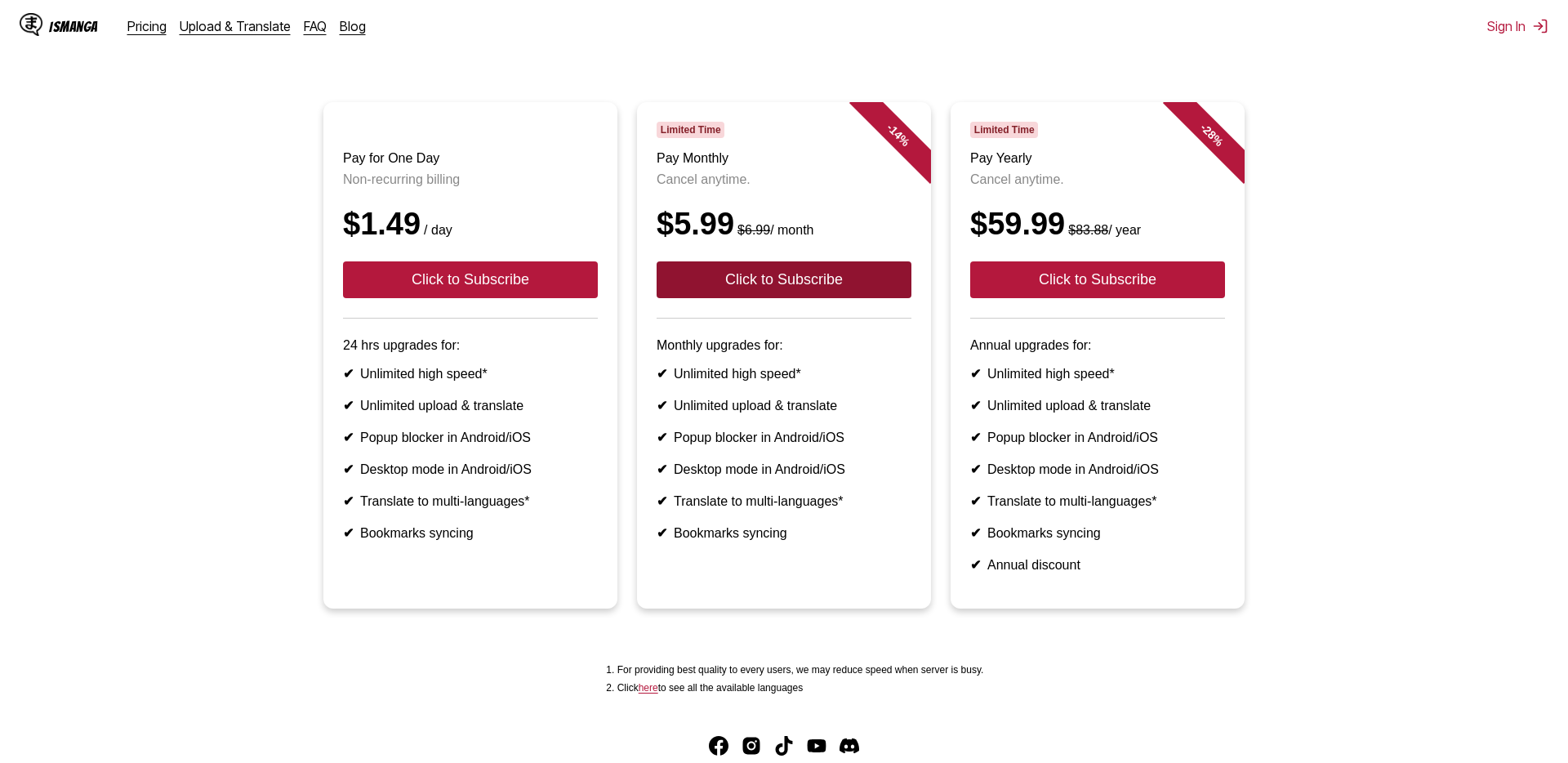
scroll to position [61, 0]
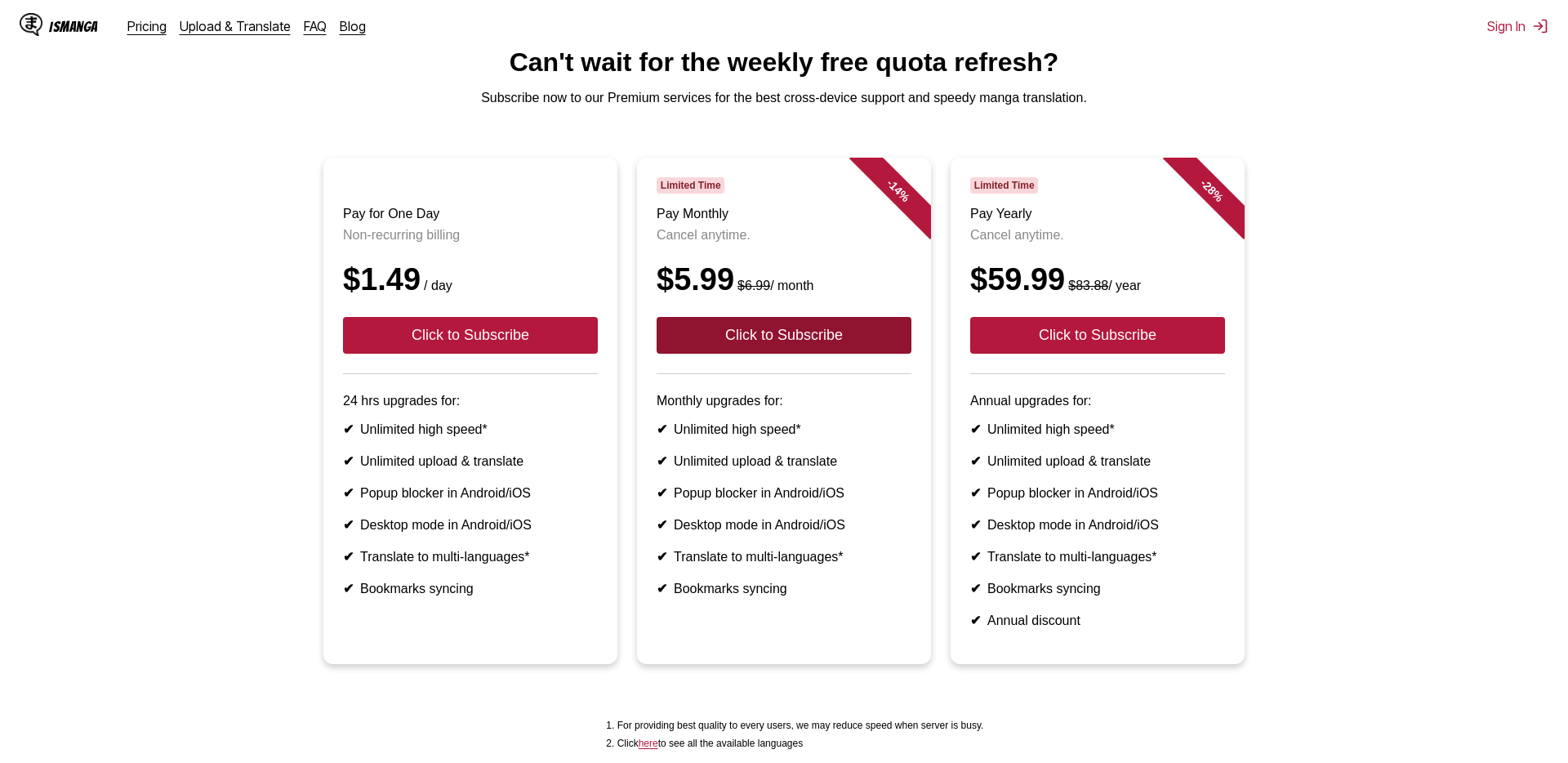
click at [774, 339] on button "Click to Subscribe" at bounding box center [784, 335] width 255 height 36
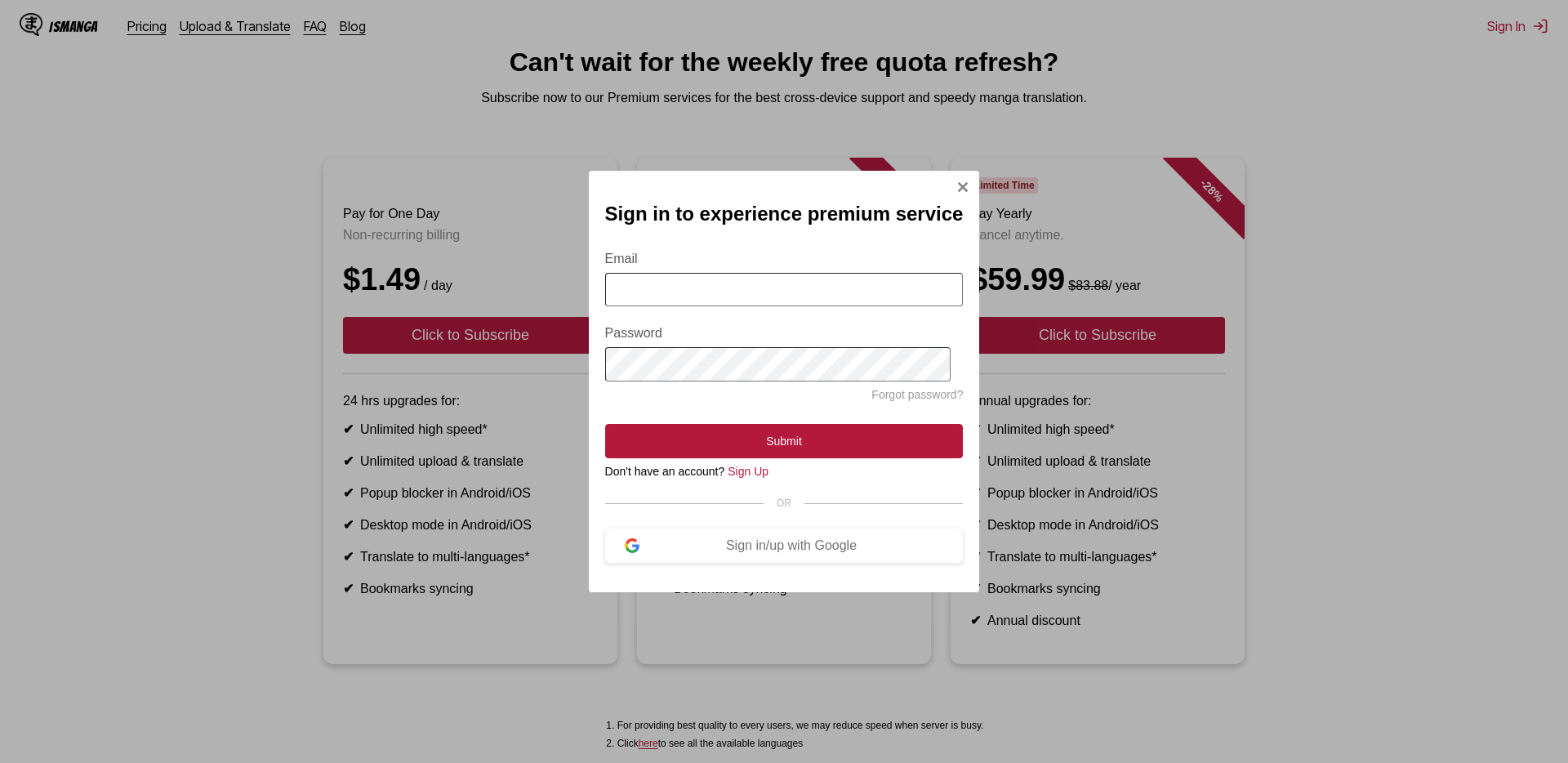
click at [959, 184] on img "Sign In Modal" at bounding box center [963, 187] width 13 height 13
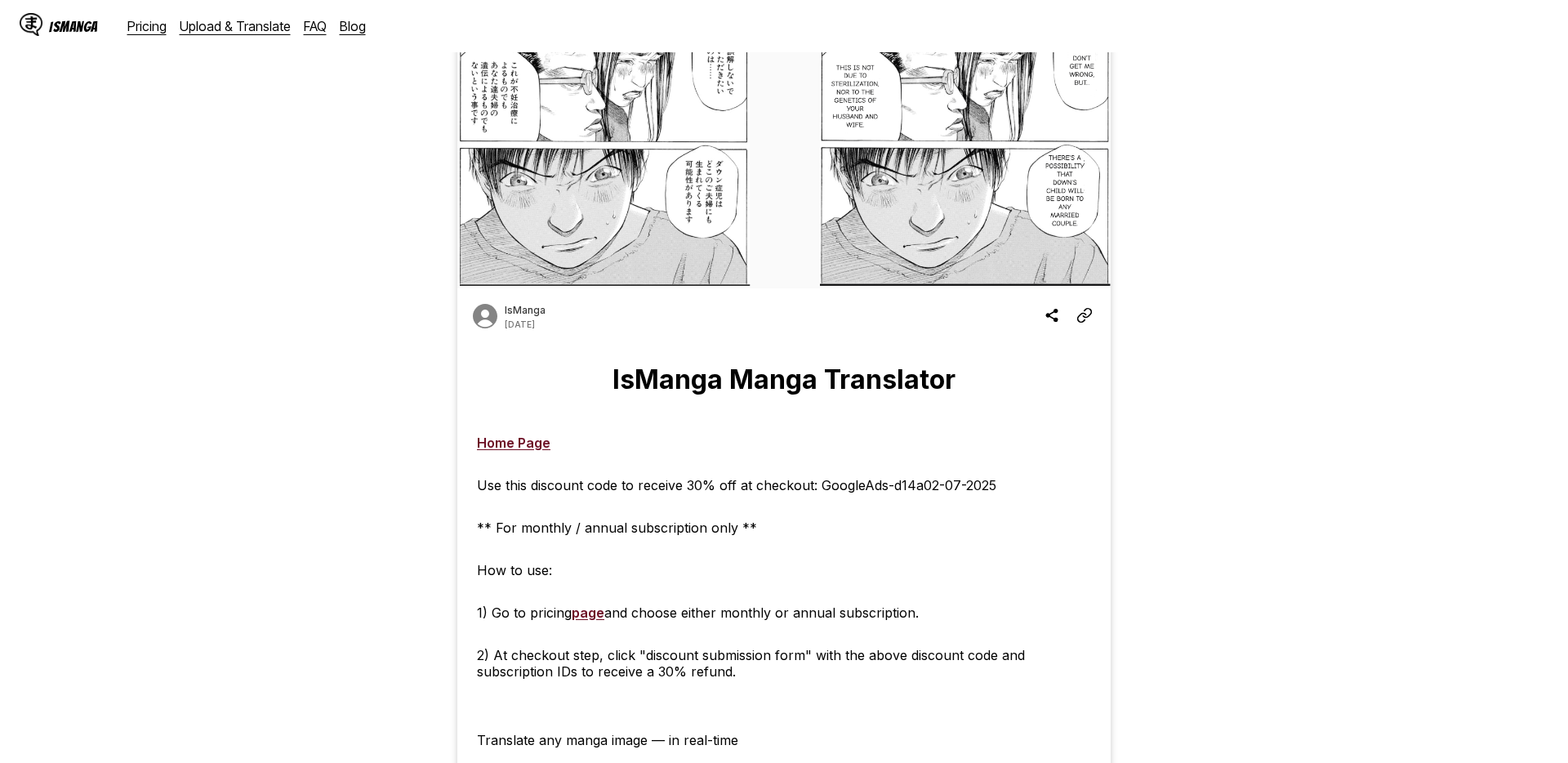
click at [1263, 477] on div at bounding box center [1246, 437] width 245 height 1361
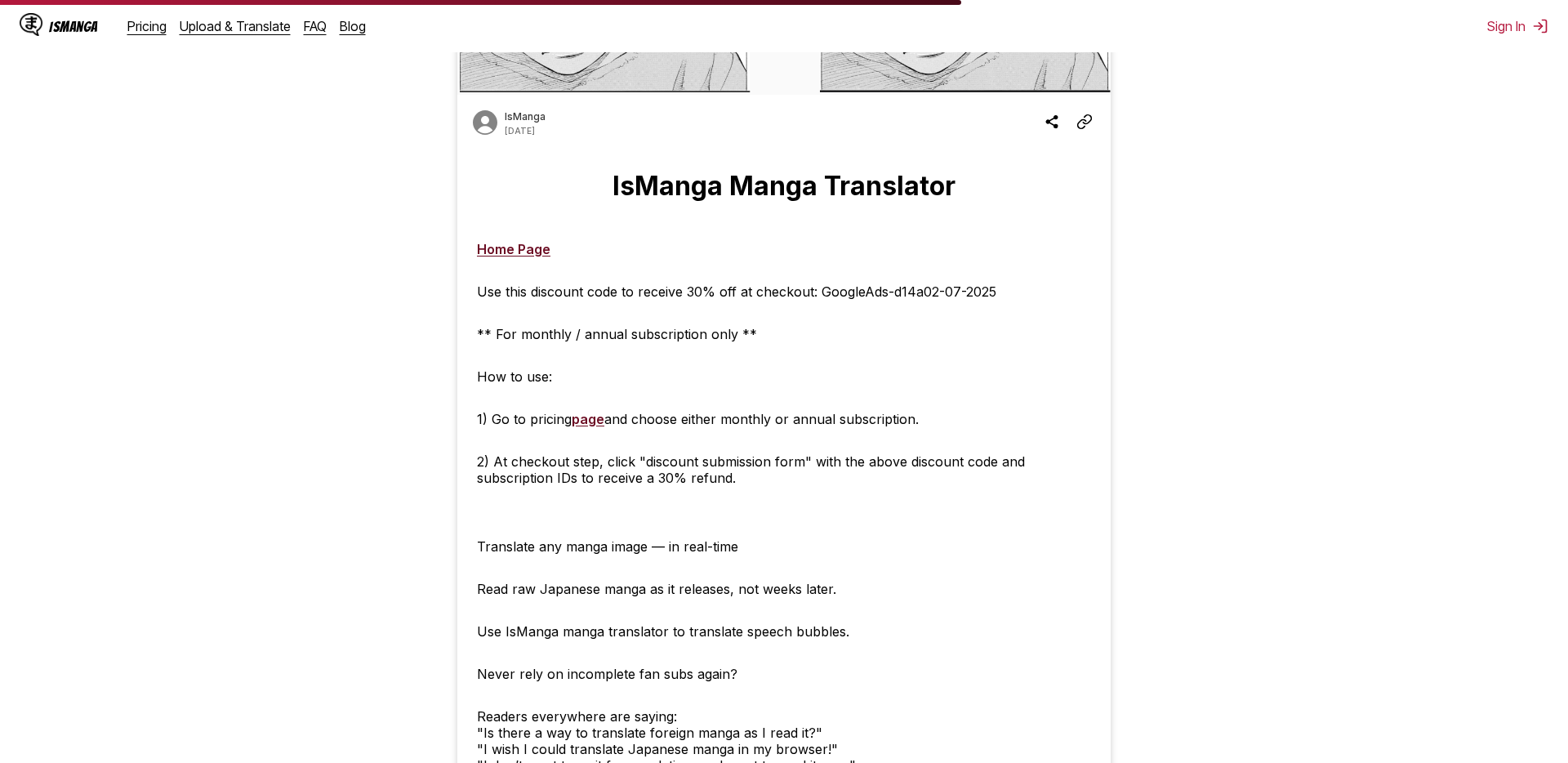
scroll to position [514, 0]
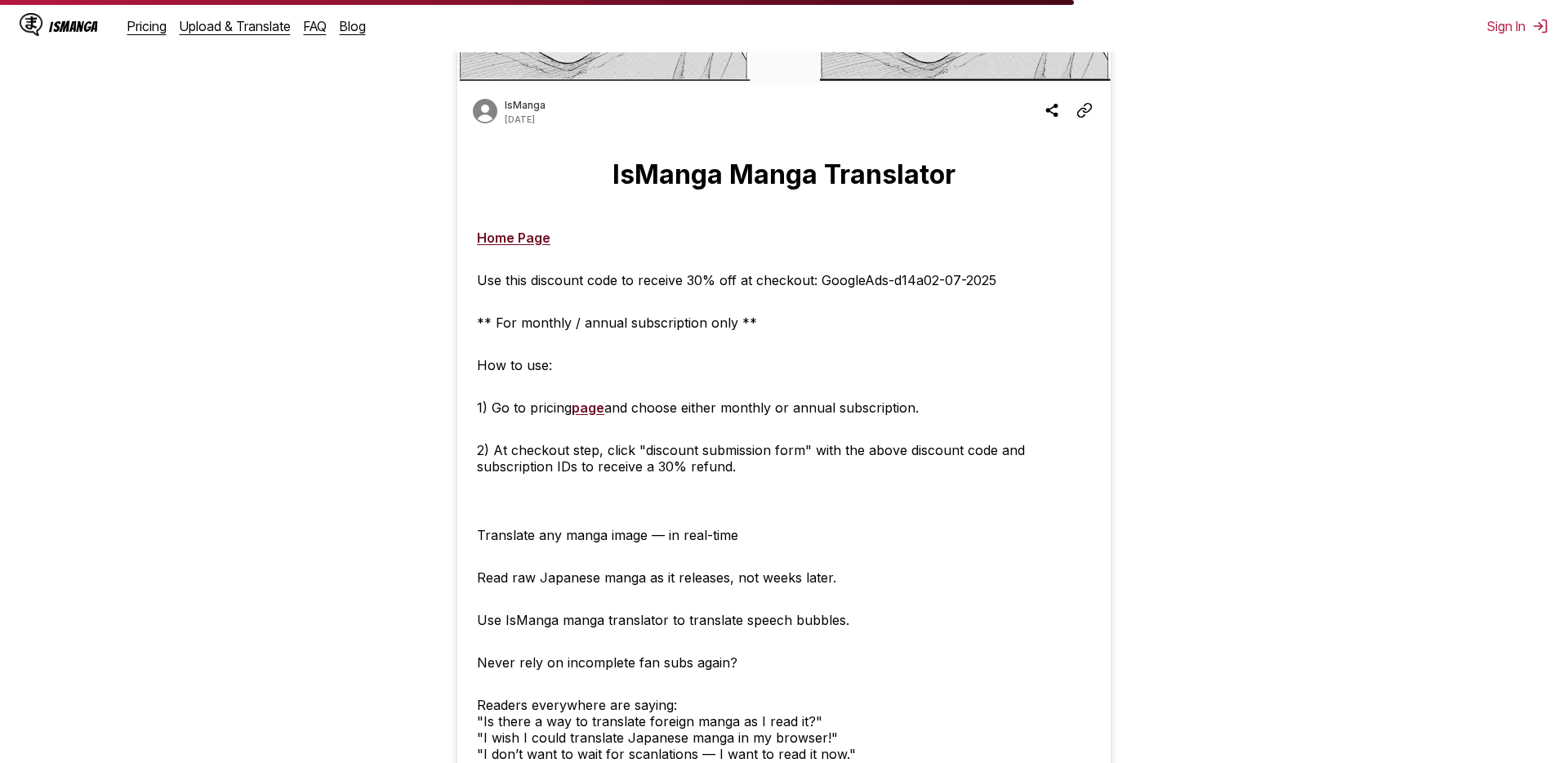
click at [1263, 477] on div at bounding box center [1246, 232] width 245 height 1361
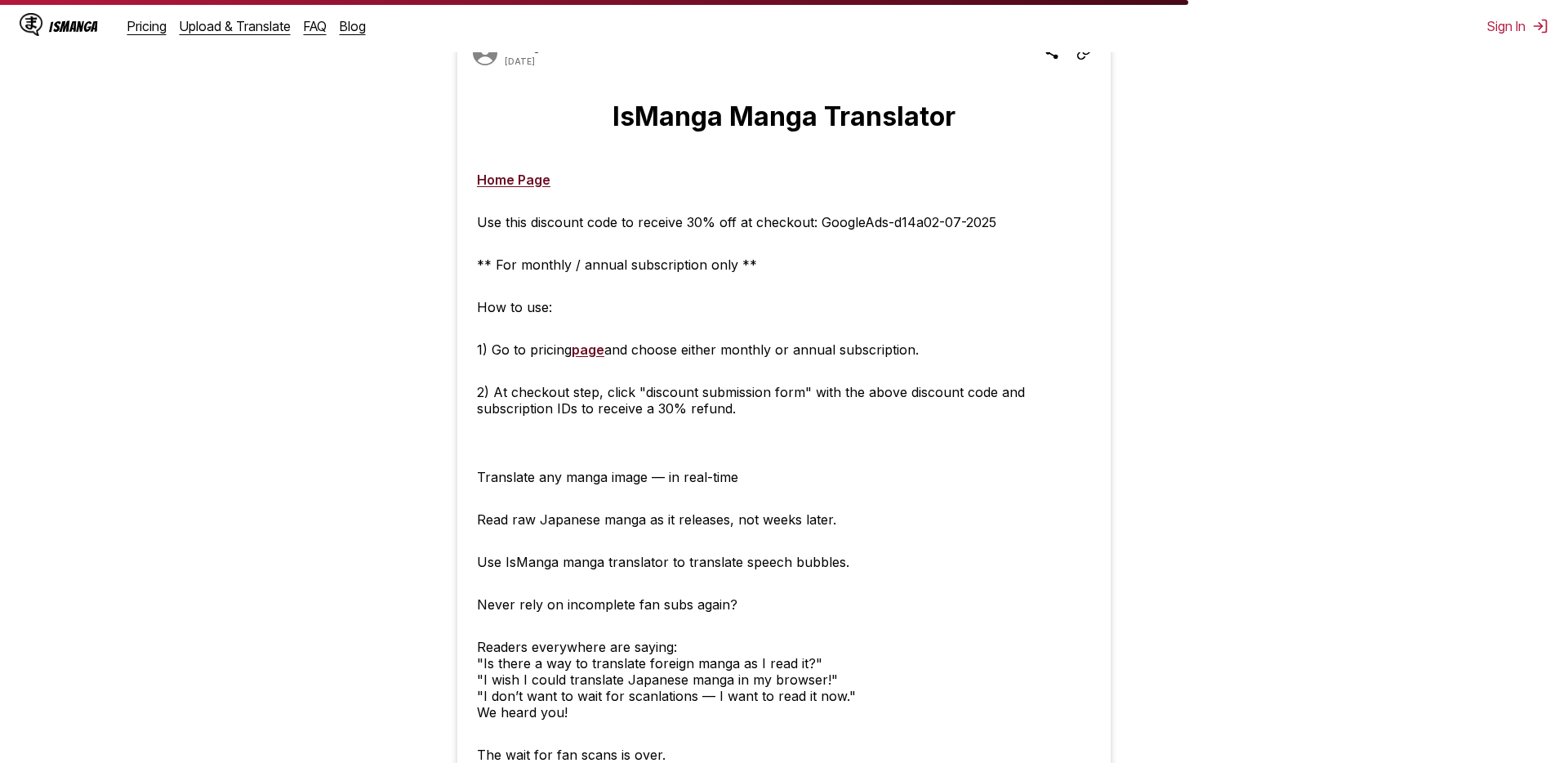
scroll to position [572, 0]
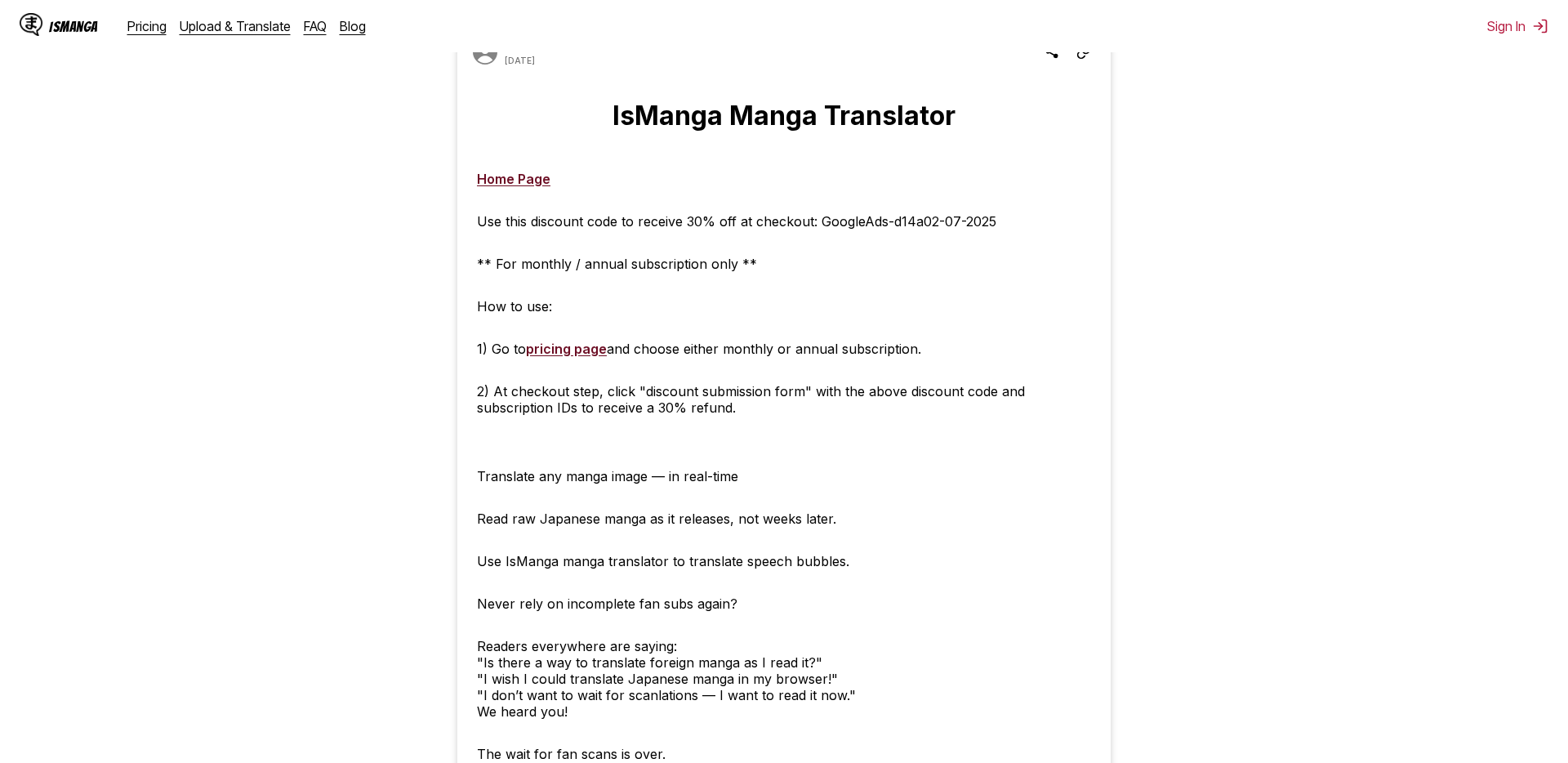
click at [1315, 433] on div at bounding box center [1246, 173] width 245 height 1361
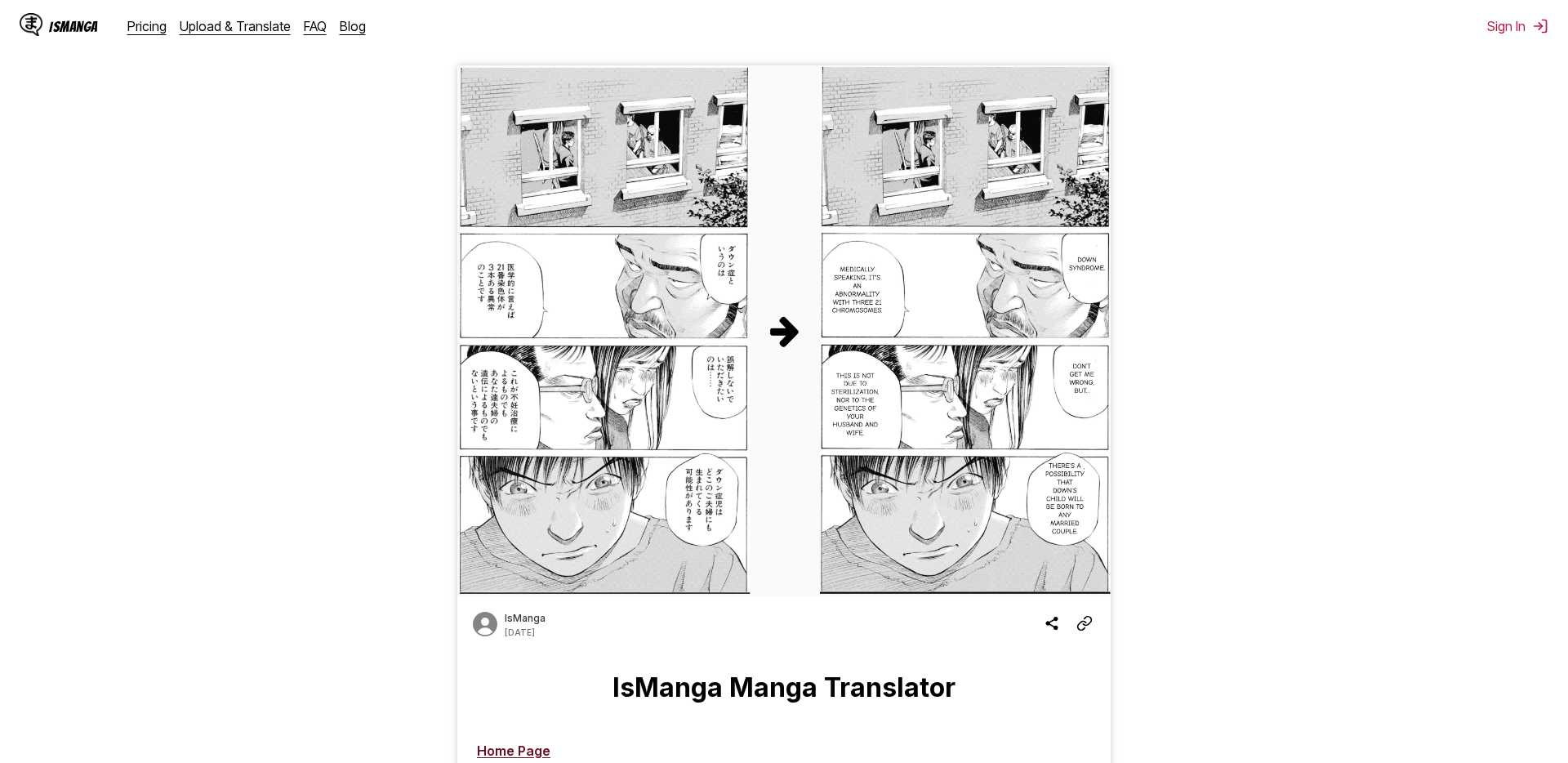
click at [1249, 535] on div at bounding box center [1246, 745] width 245 height 1361
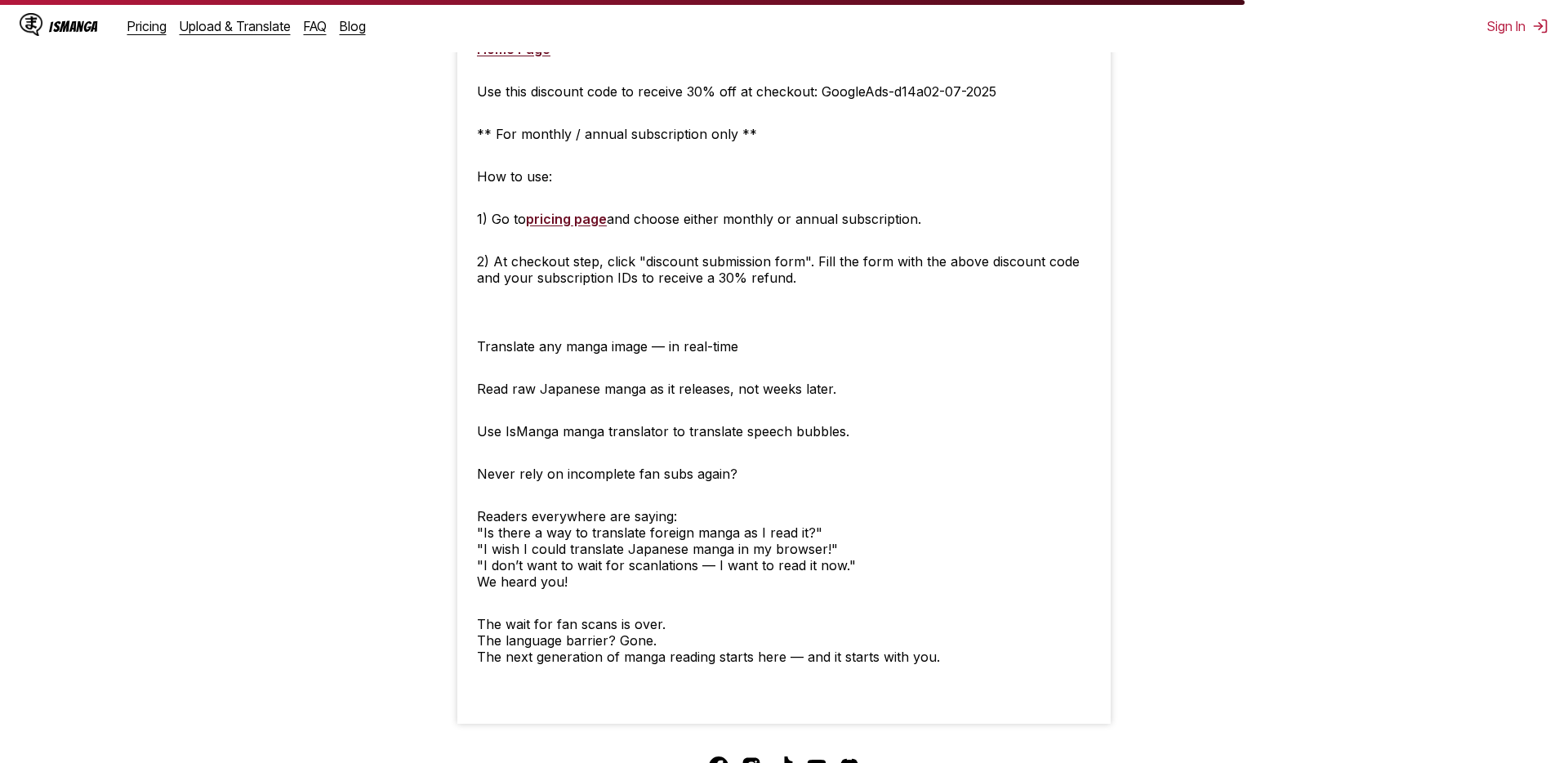
scroll to position [579, 0]
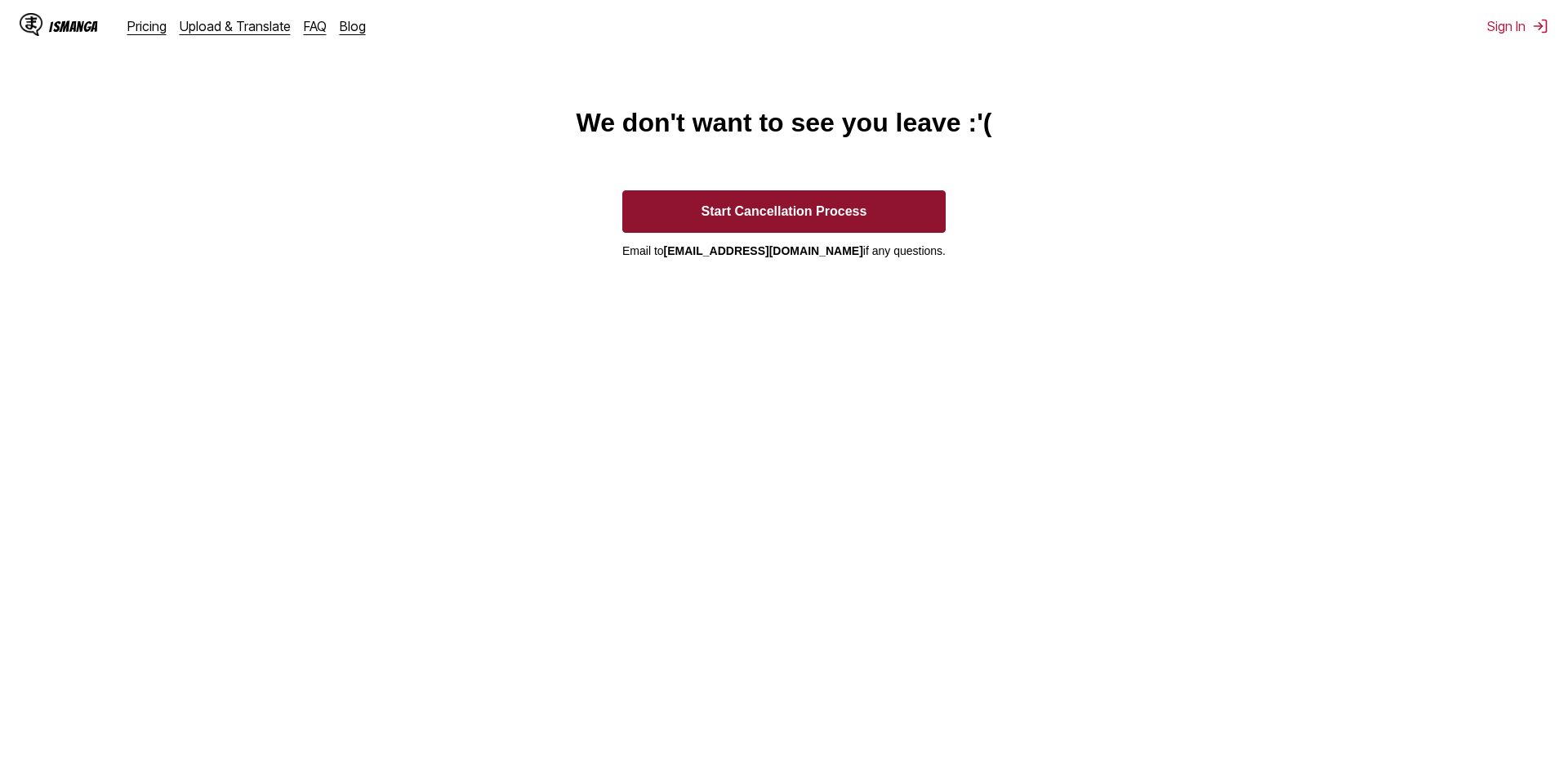
click at [883, 200] on button "Start Cancellation Process" at bounding box center [784, 212] width 324 height 43
click at [840, 204] on button "Start Cancellation Process" at bounding box center [784, 212] width 324 height 43
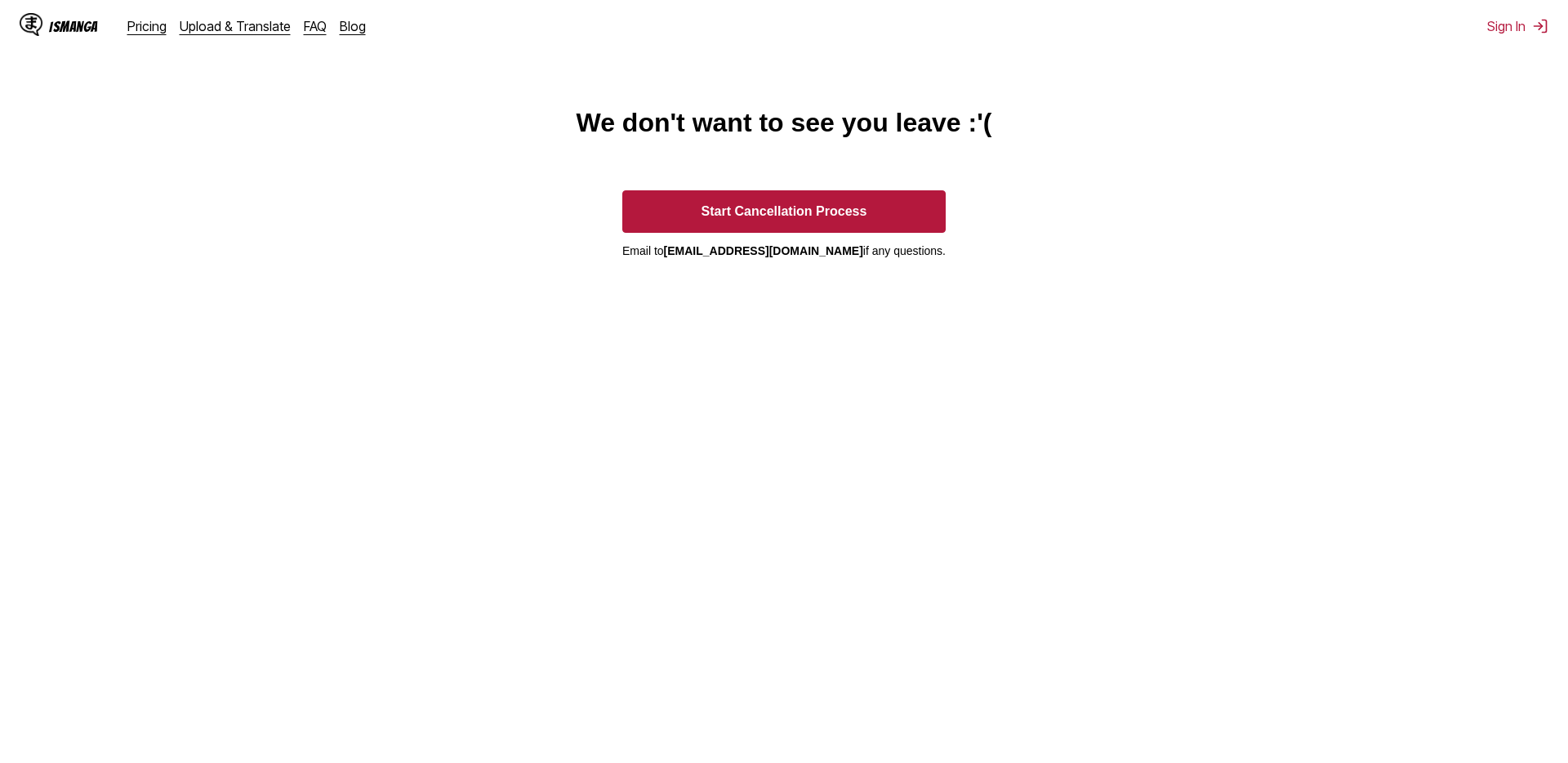
click at [1043, 174] on main "We don't want to see you leave :'( Start Cancellation Process Email to [EMAIL_A…" at bounding box center [784, 452] width 1568 height 687
